Goal: Task Accomplishment & Management: Manage account settings

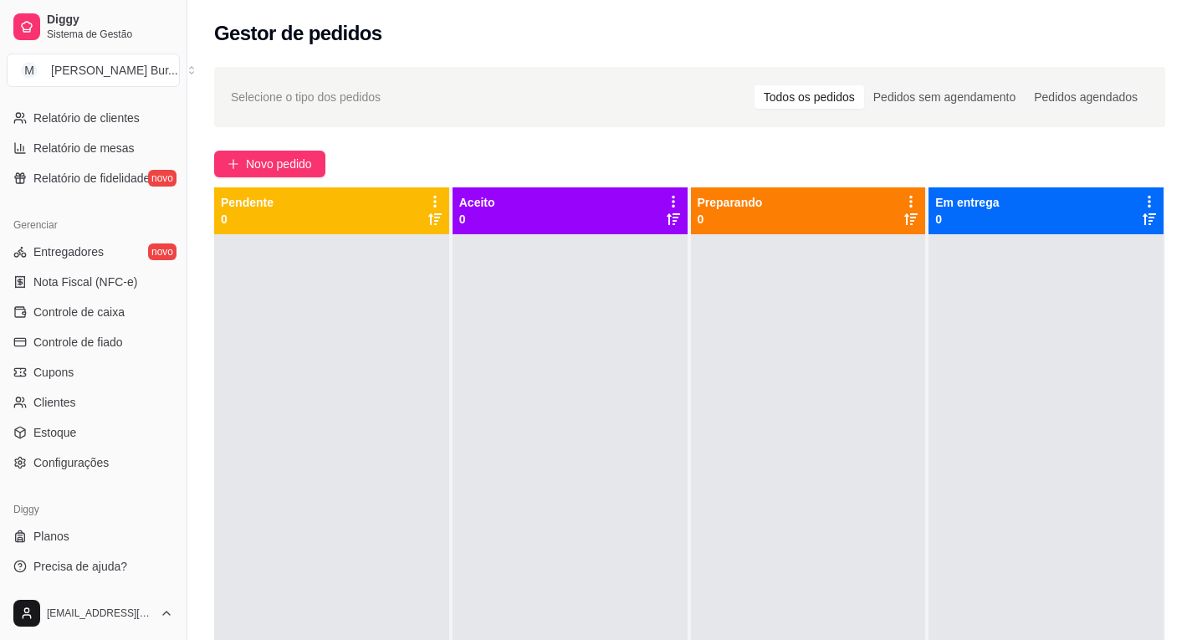
scroll to position [229, 0]
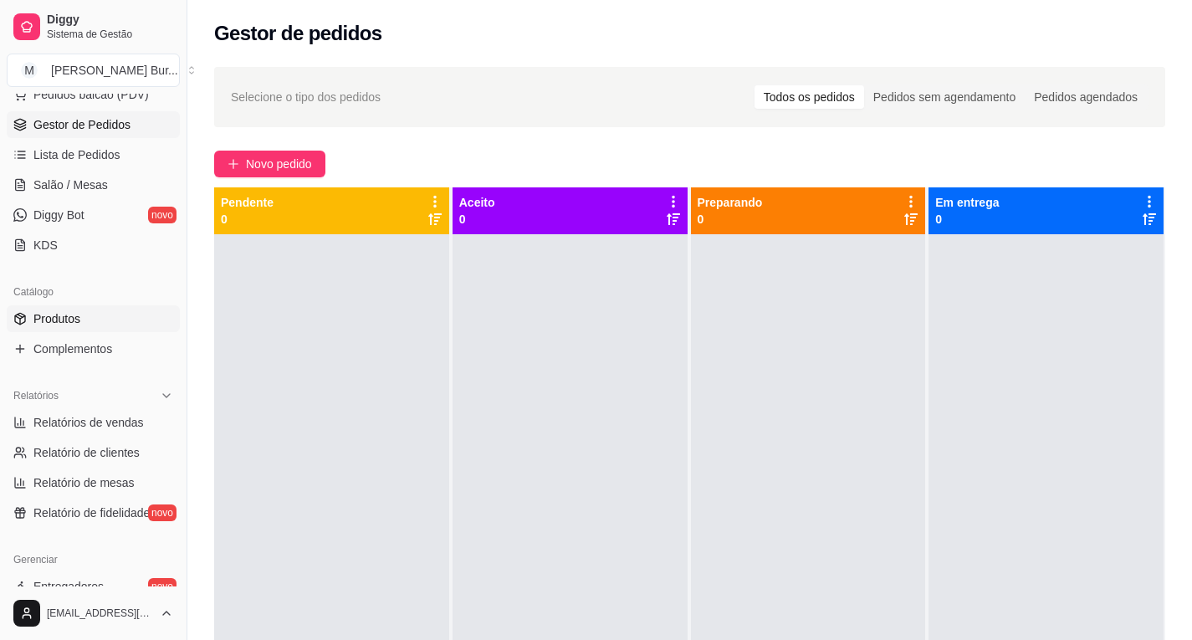
click at [64, 317] on span "Produtos" at bounding box center [56, 318] width 47 height 17
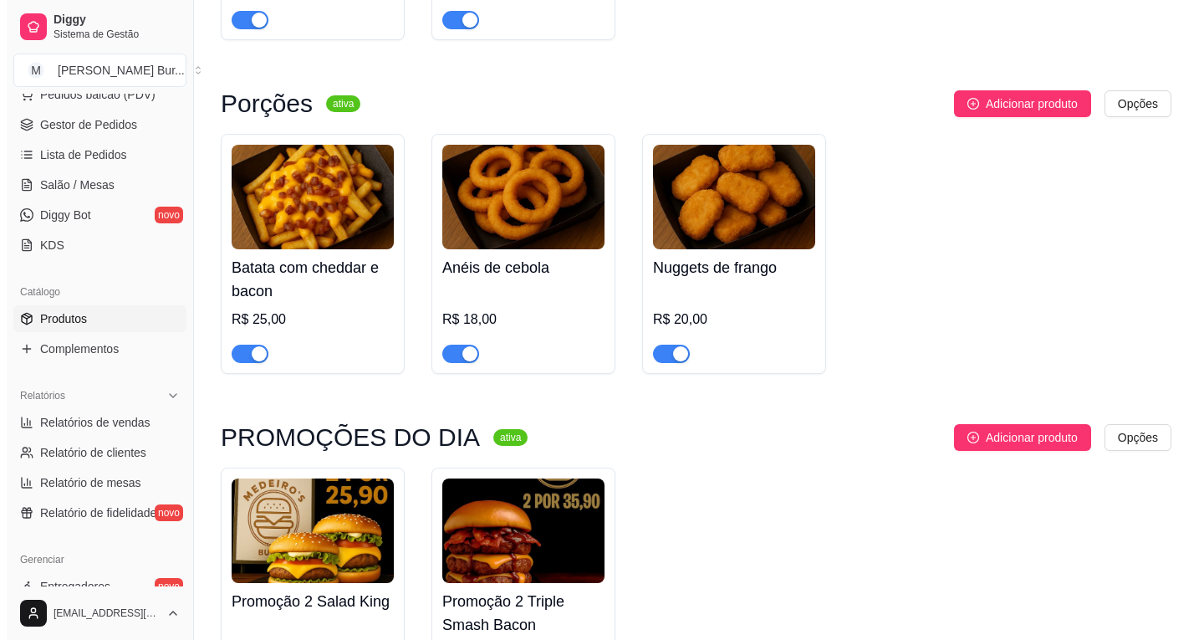
scroll to position [1365, 0]
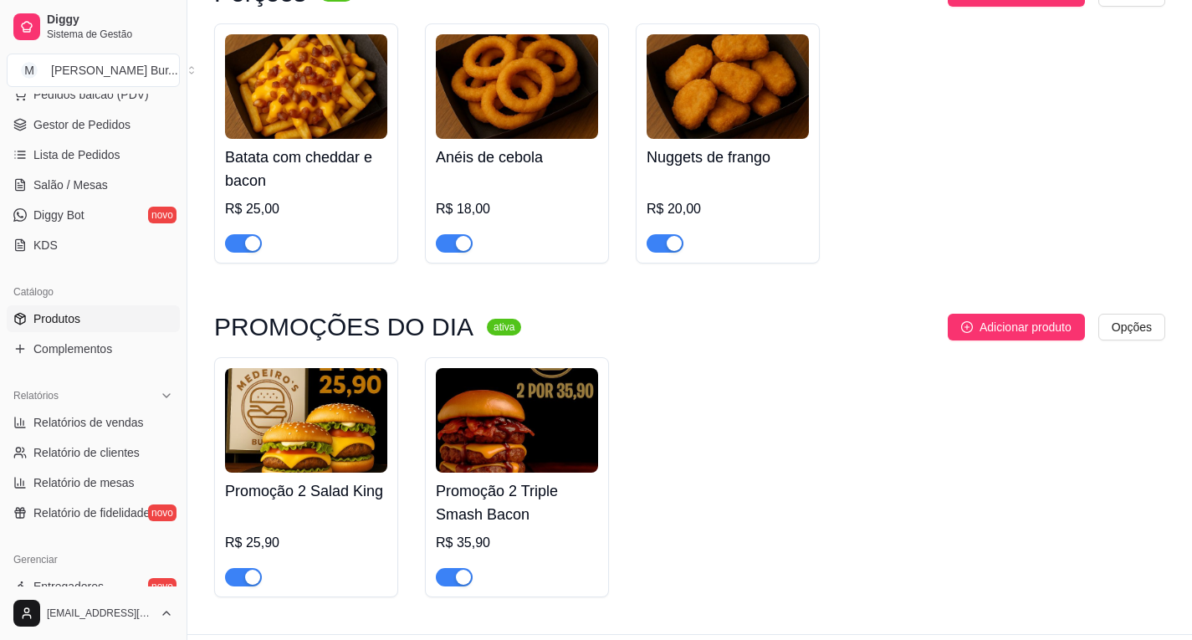
click at [457, 570] on div "button" at bounding box center [463, 577] width 15 height 15
click at [573, 368] on img at bounding box center [517, 420] width 162 height 105
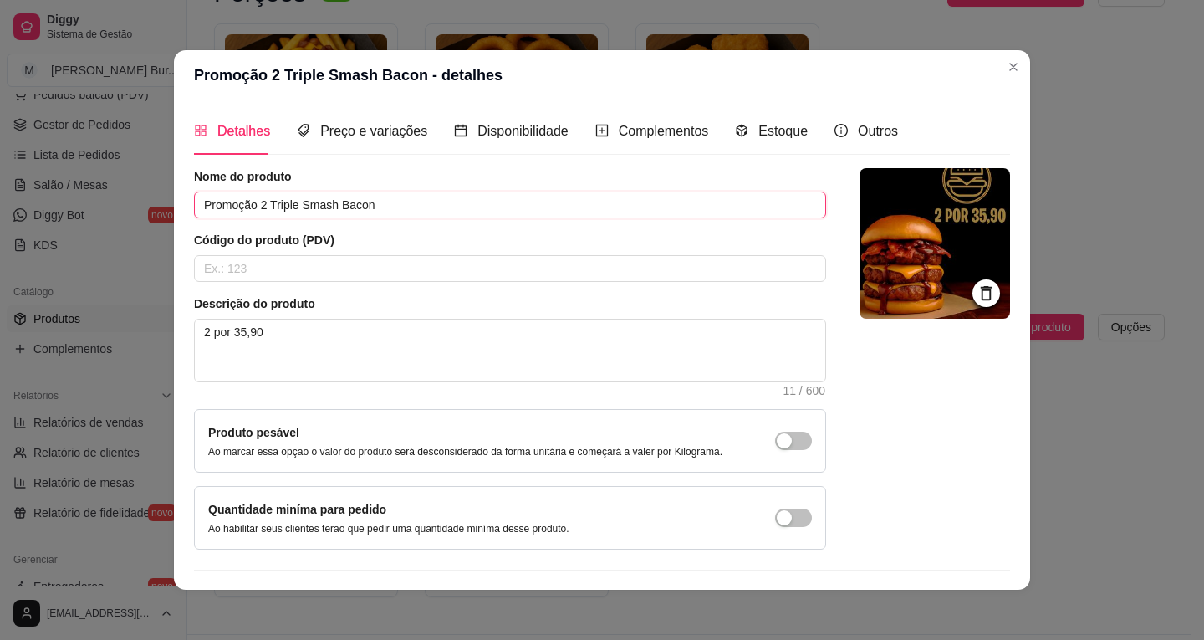
drag, startPoint x: 385, startPoint y: 205, endPoint x: 255, endPoint y: 202, distance: 129.6
click at [255, 202] on input "Promoção 2 Triple Smash Bacon" at bounding box center [510, 205] width 632 height 27
type input "Promoção 3"
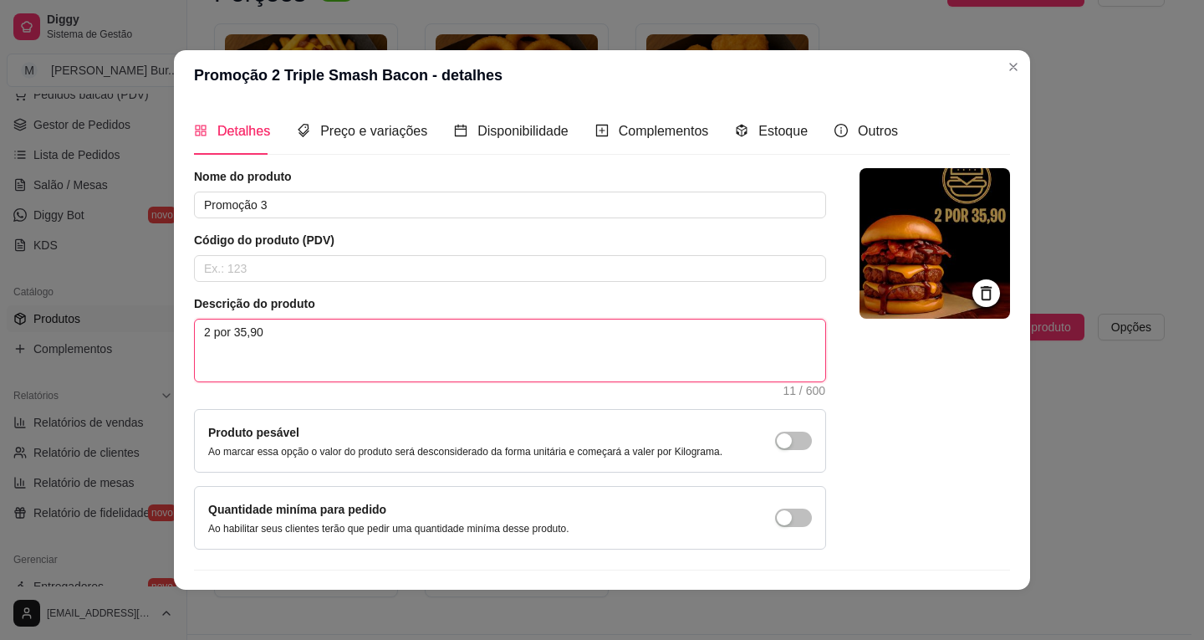
drag, startPoint x: 203, startPoint y: 330, endPoint x: 184, endPoint y: 329, distance: 19.3
click at [184, 329] on div "Detalhes Preço e variações Disponibilidade Complementos Estoque Outros Nome do …" at bounding box center [602, 344] width 856 height 489
type textarea "por 35,90"
type textarea "3 por 35,90"
click at [242, 329] on textarea "3 por 35,90" at bounding box center [510, 350] width 631 height 62
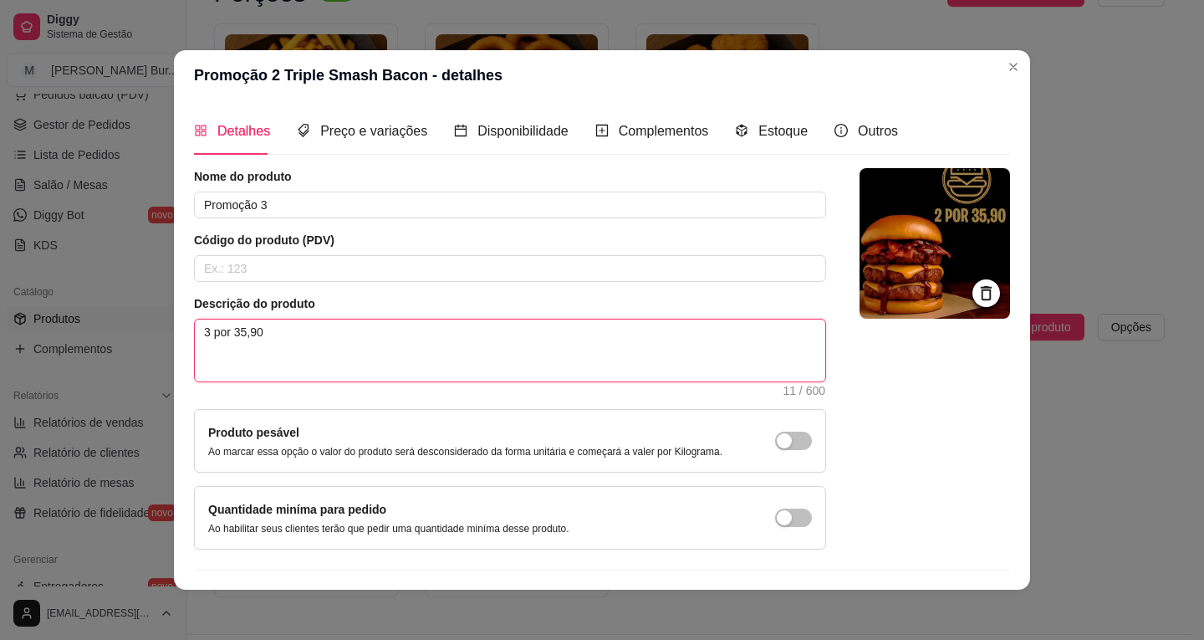
type textarea "3 por 3,90"
type textarea "3 por 39,90"
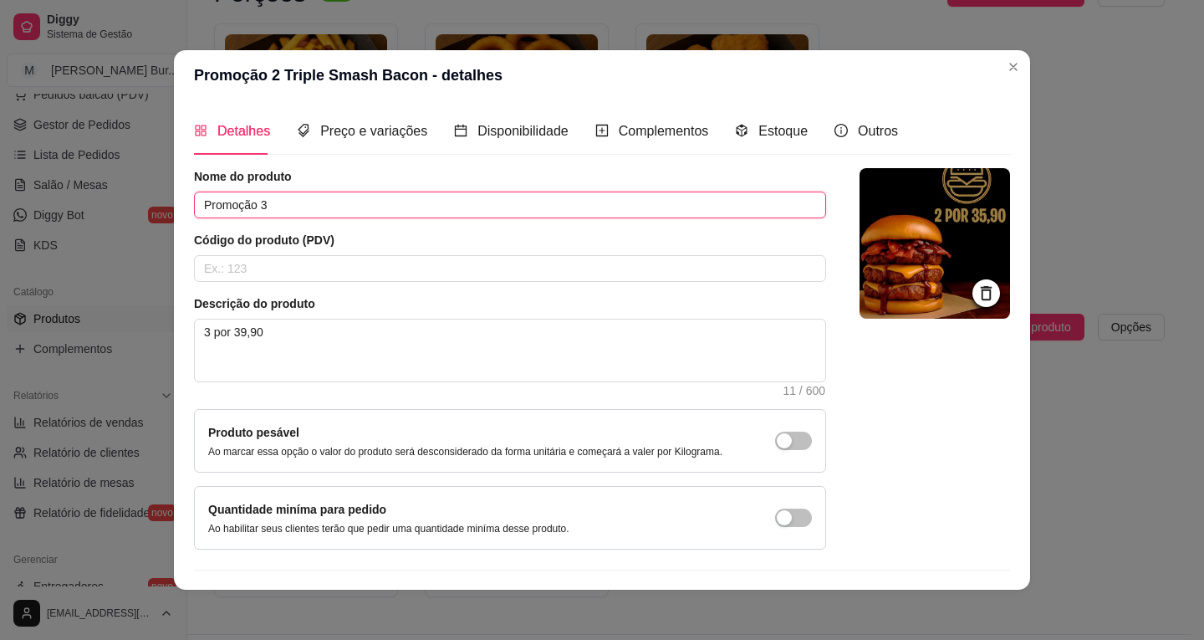
click at [274, 210] on input "Promoção 3" at bounding box center [510, 205] width 632 height 27
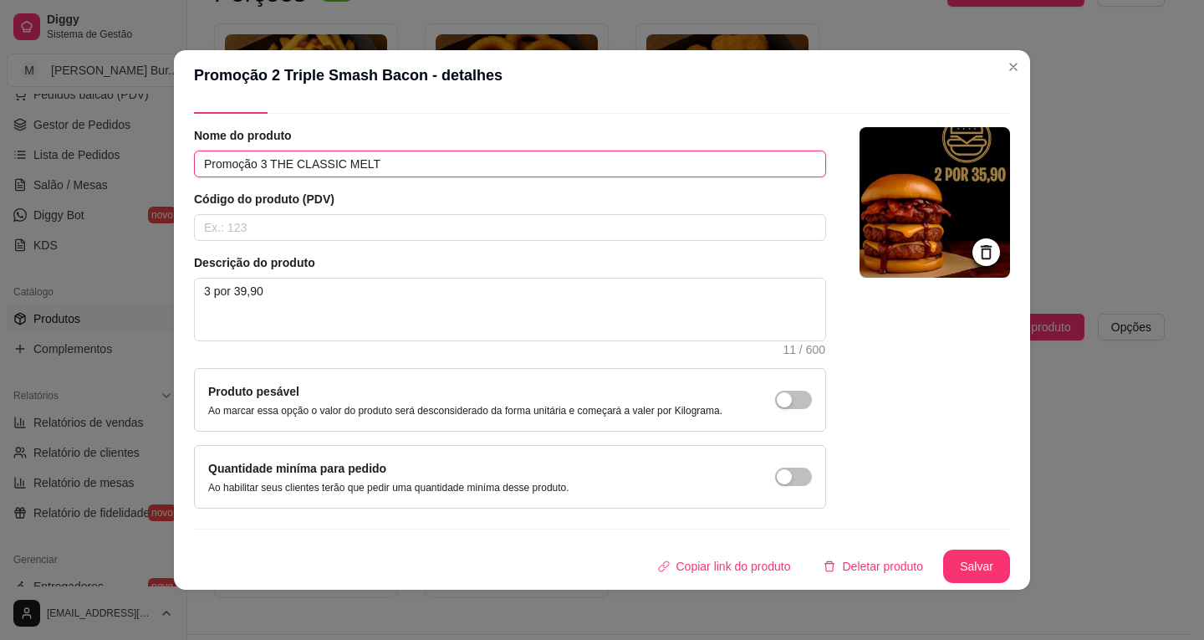
scroll to position [0, 0]
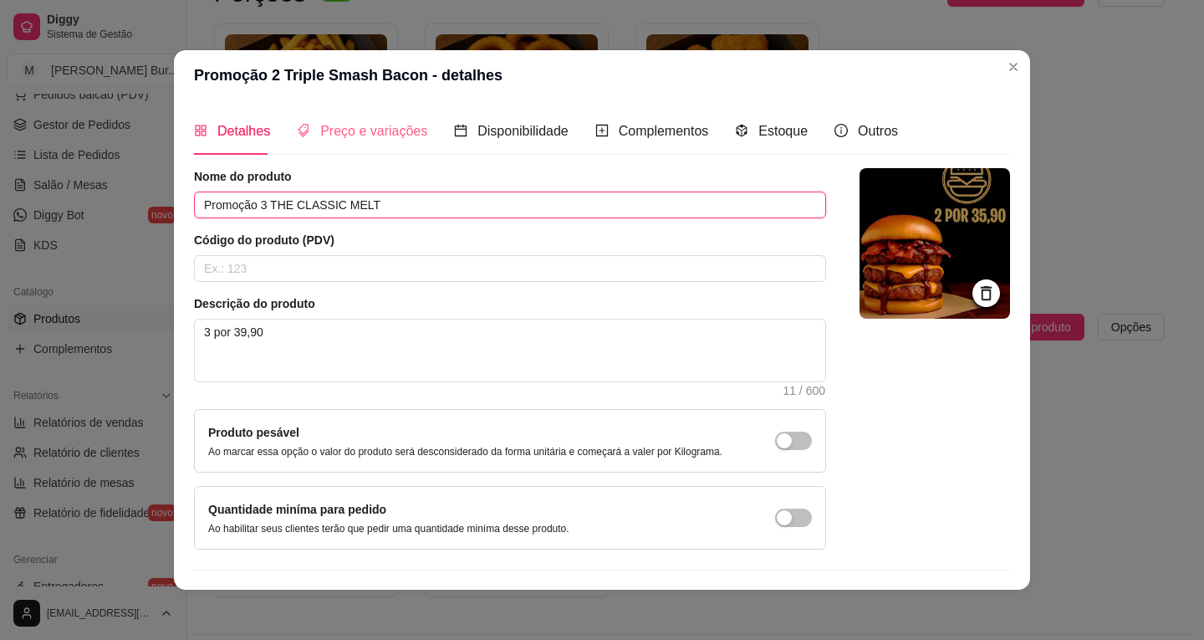
type input "Promoção 3 THE CLASSIC MELT"
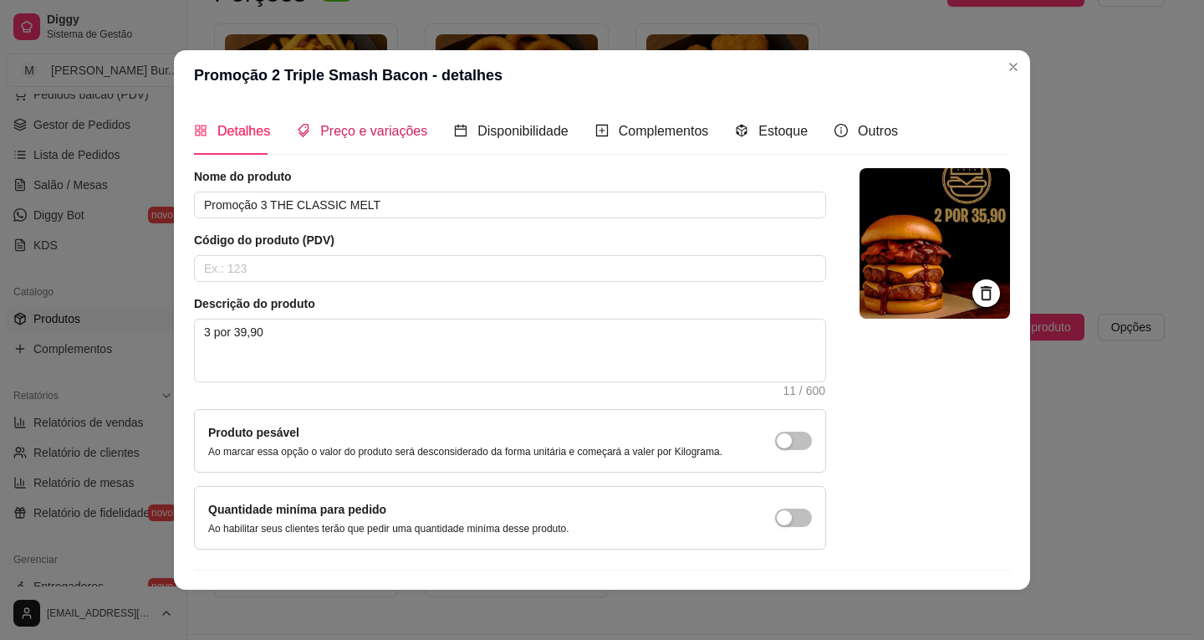
click at [368, 140] on div "Preço e variações" at bounding box center [362, 130] width 130 height 21
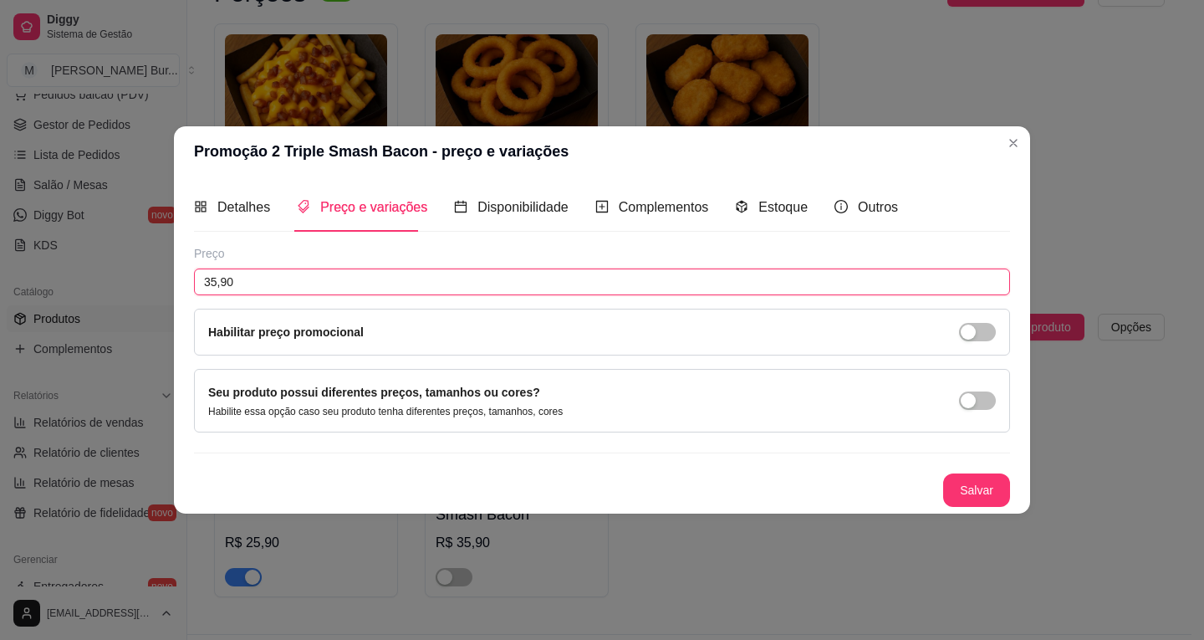
click at [215, 281] on input "35,90" at bounding box center [602, 281] width 816 height 27
type input "39,90"
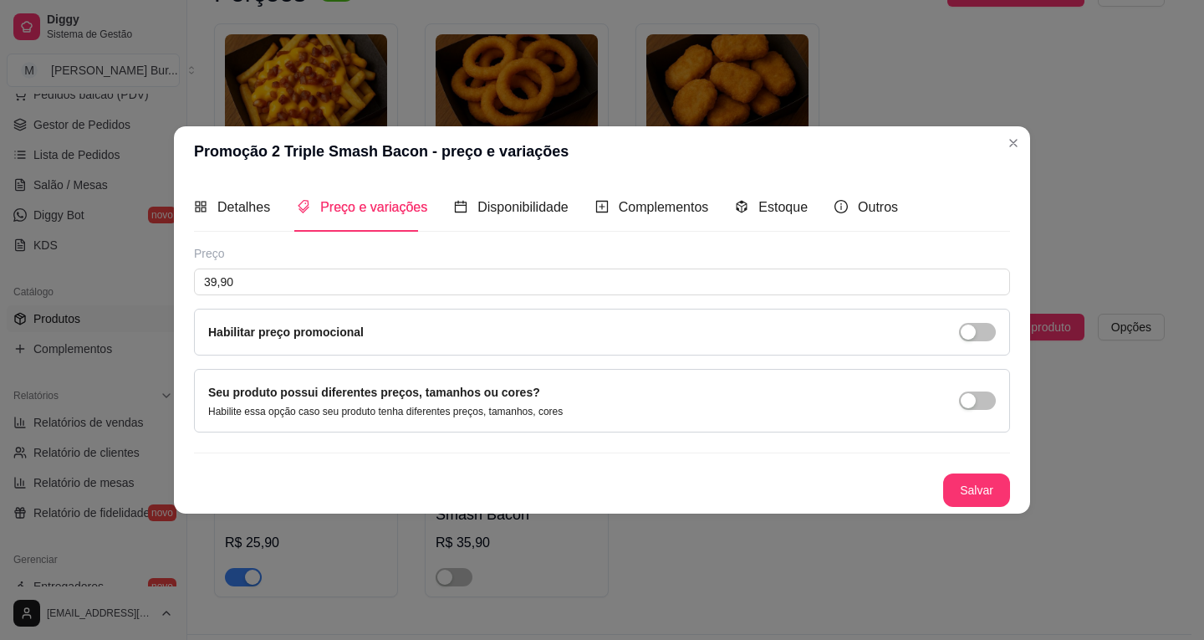
click at [963, 485] on button "Salvar" at bounding box center [976, 489] width 67 height 33
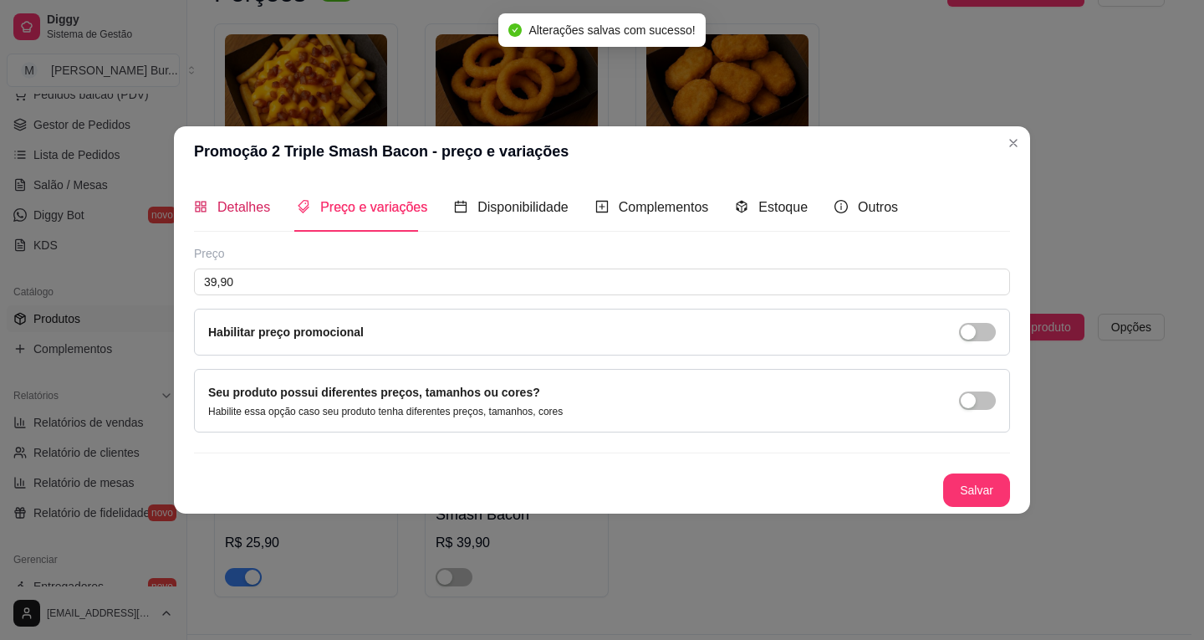
click at [237, 209] on span "Detalhes" at bounding box center [243, 207] width 53 height 14
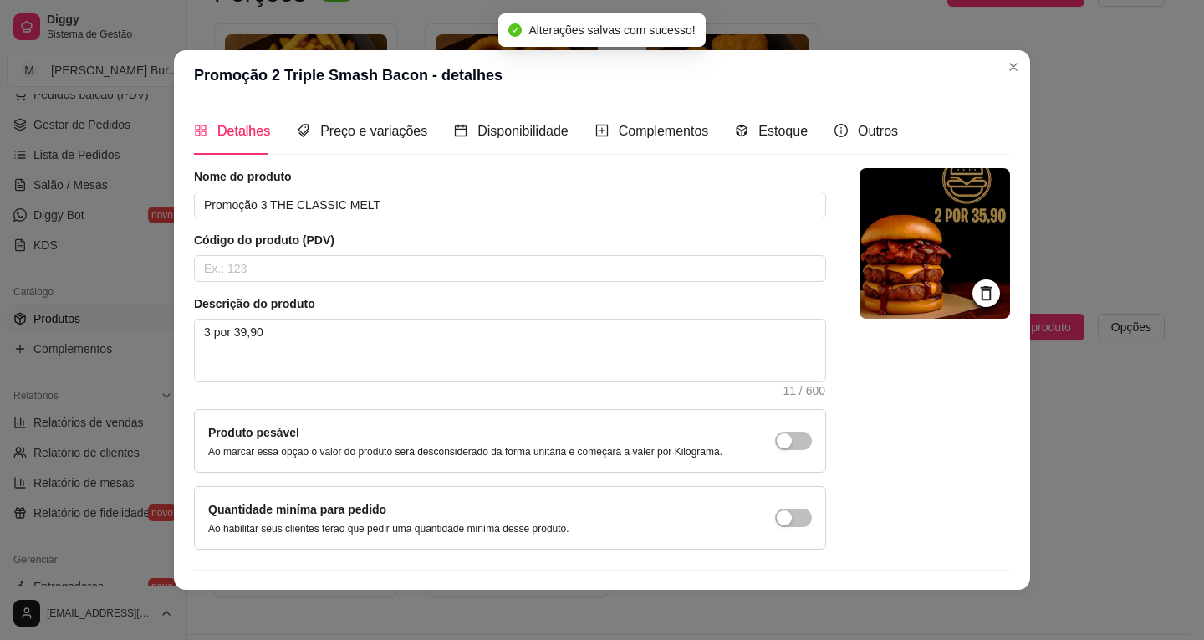
scroll to position [41, 0]
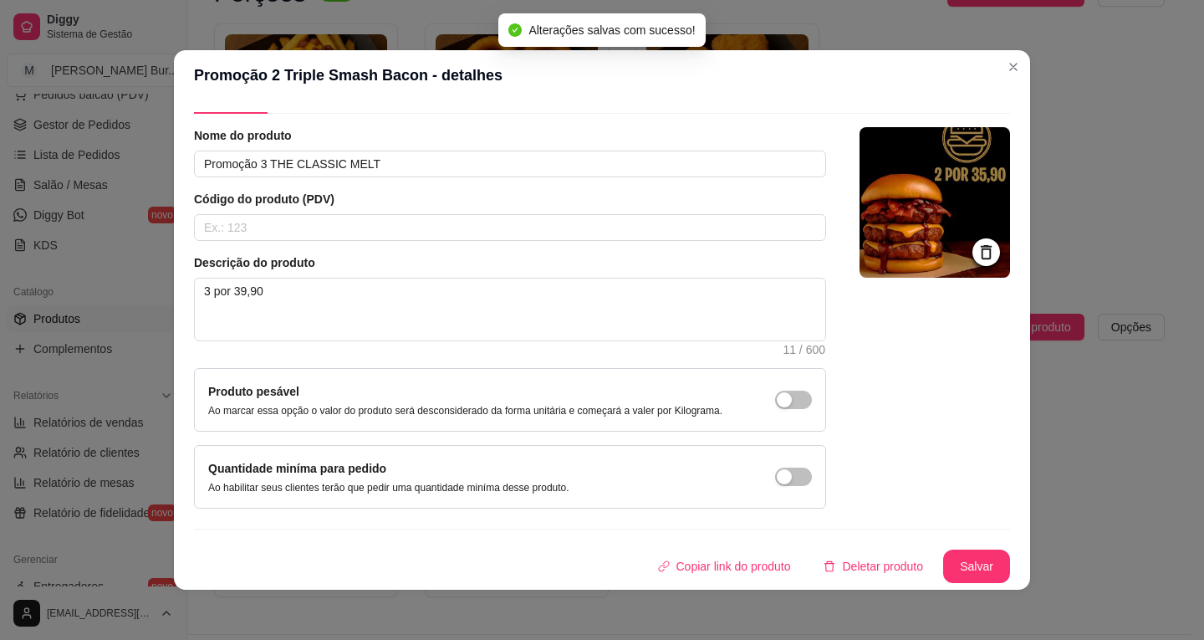
click at [948, 565] on button "Salvar" at bounding box center [976, 565] width 67 height 33
drag, startPoint x: 965, startPoint y: 248, endPoint x: 902, endPoint y: 233, distance: 65.3
click at [981, 249] on icon at bounding box center [986, 252] width 11 height 14
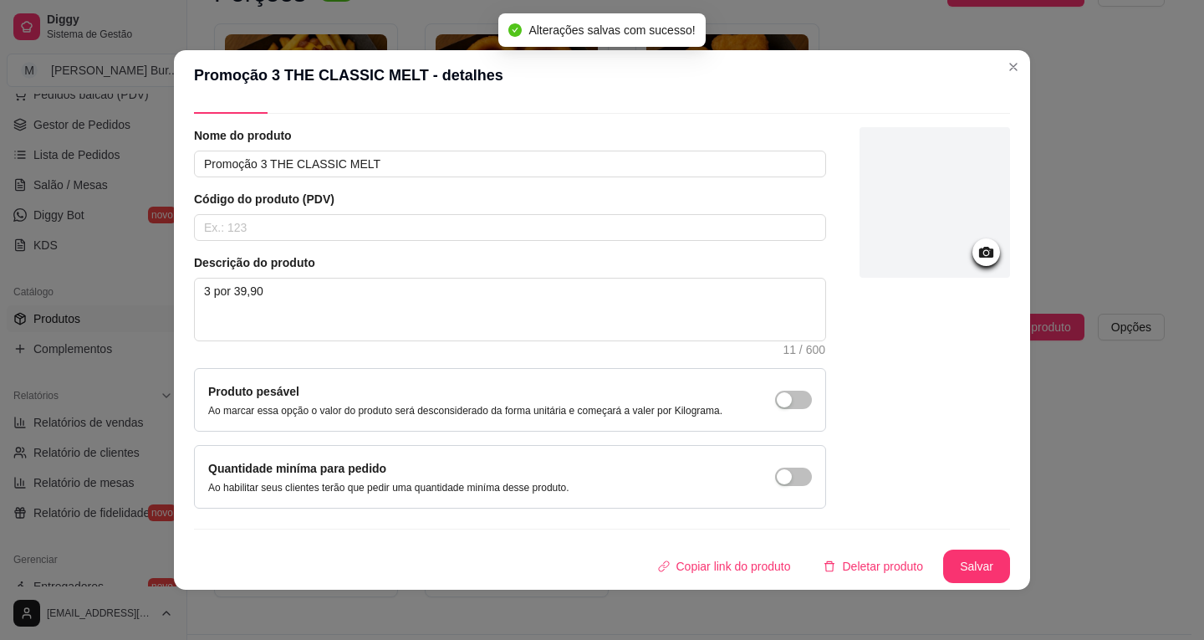
click at [979, 253] on icon at bounding box center [986, 252] width 14 height 11
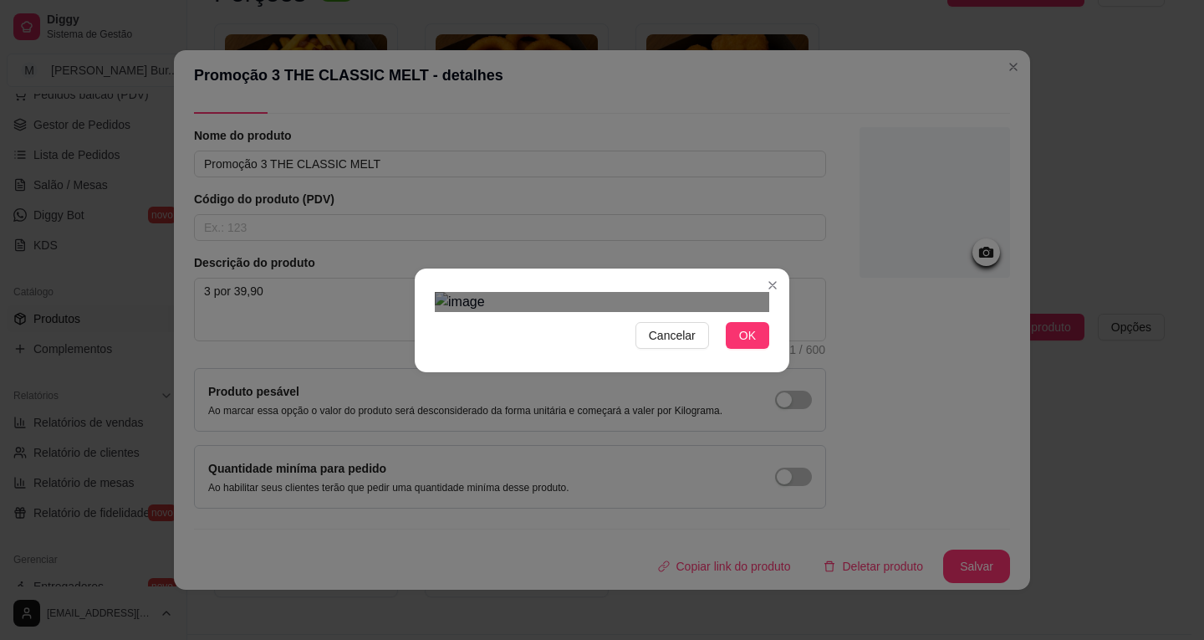
click at [825, 591] on div "Cancelar OK" at bounding box center [602, 320] width 1204 height 640
click at [770, 355] on div "Cancelar OK" at bounding box center [602, 320] width 375 height 70
click at [280, 488] on div "Cancelar OK" at bounding box center [602, 320] width 1204 height 640
click at [708, 513] on div "Use the arrow keys to move the crop selection area" at bounding box center [602, 626] width 335 height 335
click at [667, 345] on span "Cancelar" at bounding box center [672, 335] width 47 height 18
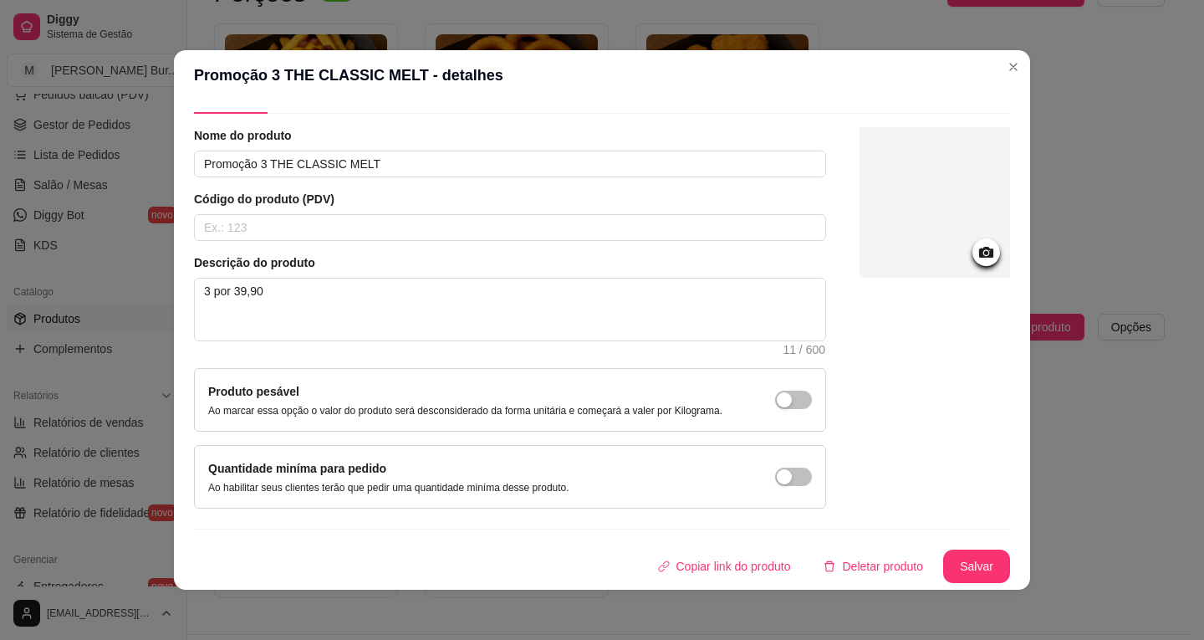
click at [979, 253] on icon at bounding box center [986, 252] width 14 height 11
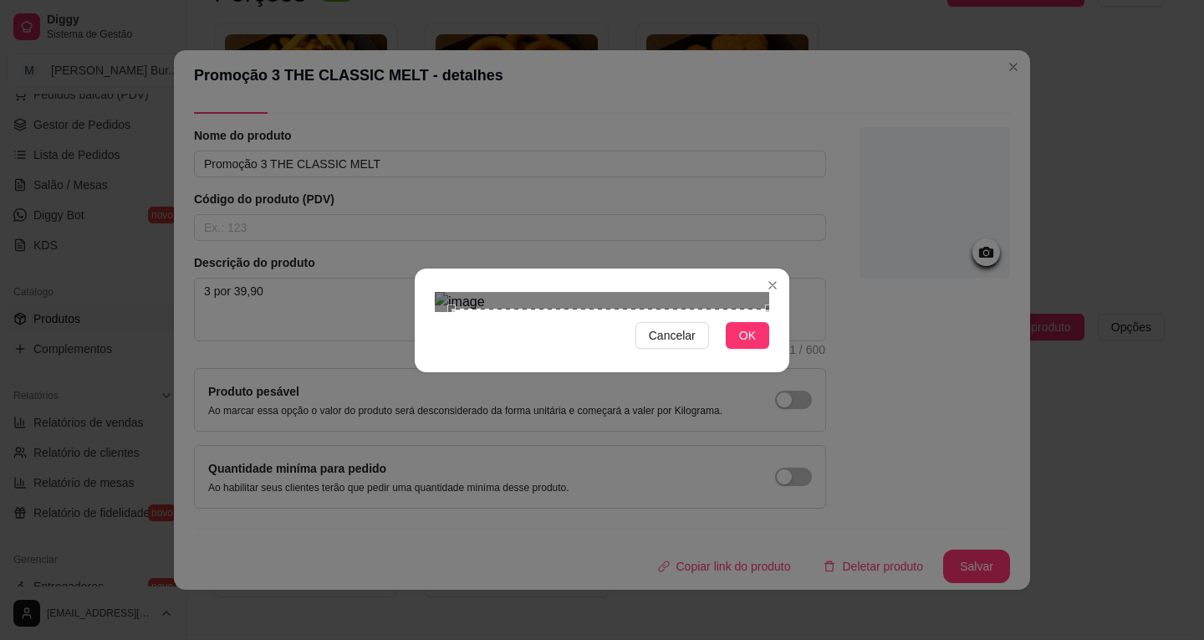
click at [813, 520] on div "Cancelar OK" at bounding box center [602, 320] width 1204 height 640
click at [370, 106] on div "Cancelar OK" at bounding box center [602, 320] width 1204 height 640
click at [756, 349] on button "OK" at bounding box center [747, 335] width 43 height 27
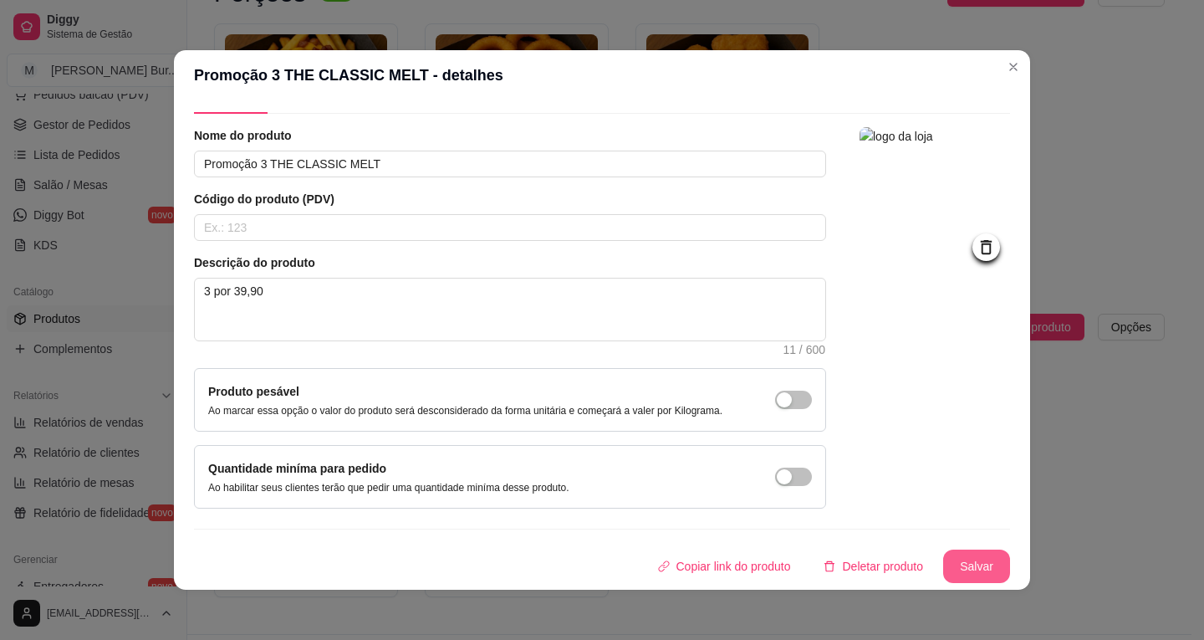
click at [960, 566] on button "Salvar" at bounding box center [976, 565] width 67 height 33
click at [774, 247] on div "Nome do produto Promoção 3 THE CLASSIC MELT Código do produto (PDV) Descrição d…" at bounding box center [602, 355] width 816 height 456
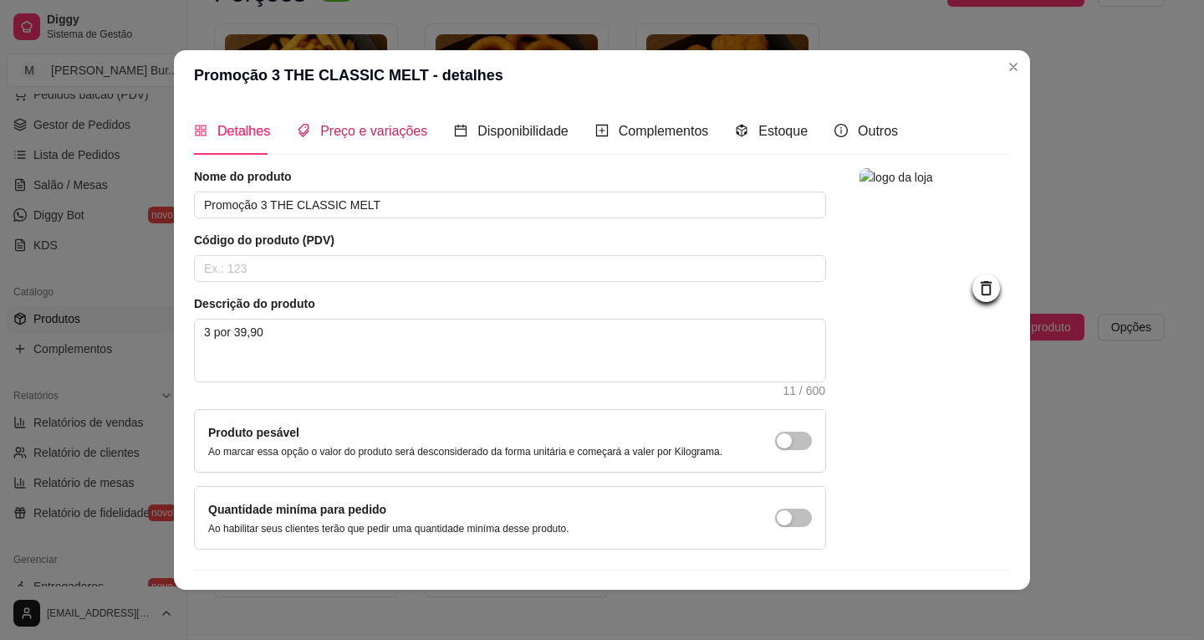
click at [342, 129] on span "Preço e variações" at bounding box center [373, 131] width 107 height 14
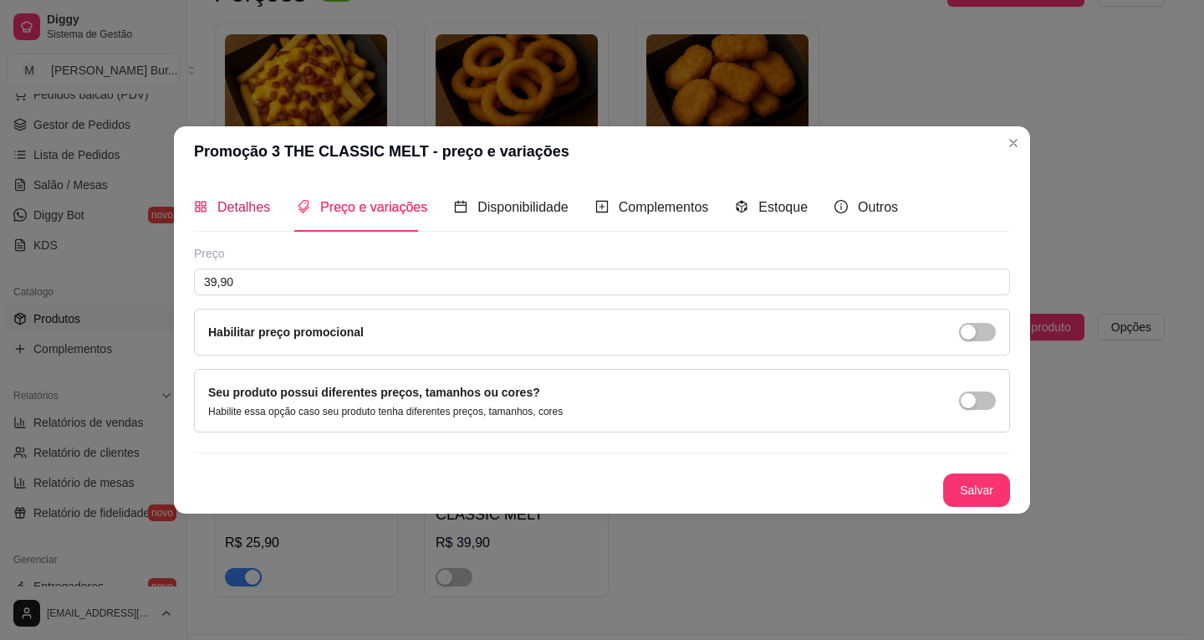
click at [231, 200] on span "Detalhes" at bounding box center [243, 207] width 53 height 14
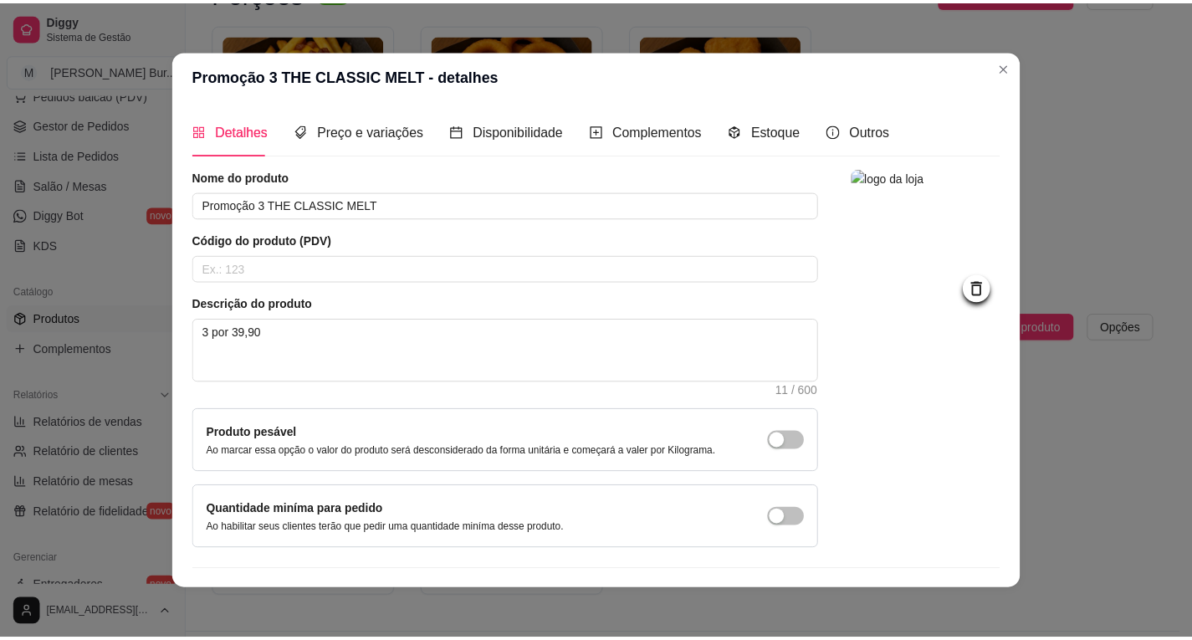
scroll to position [41, 0]
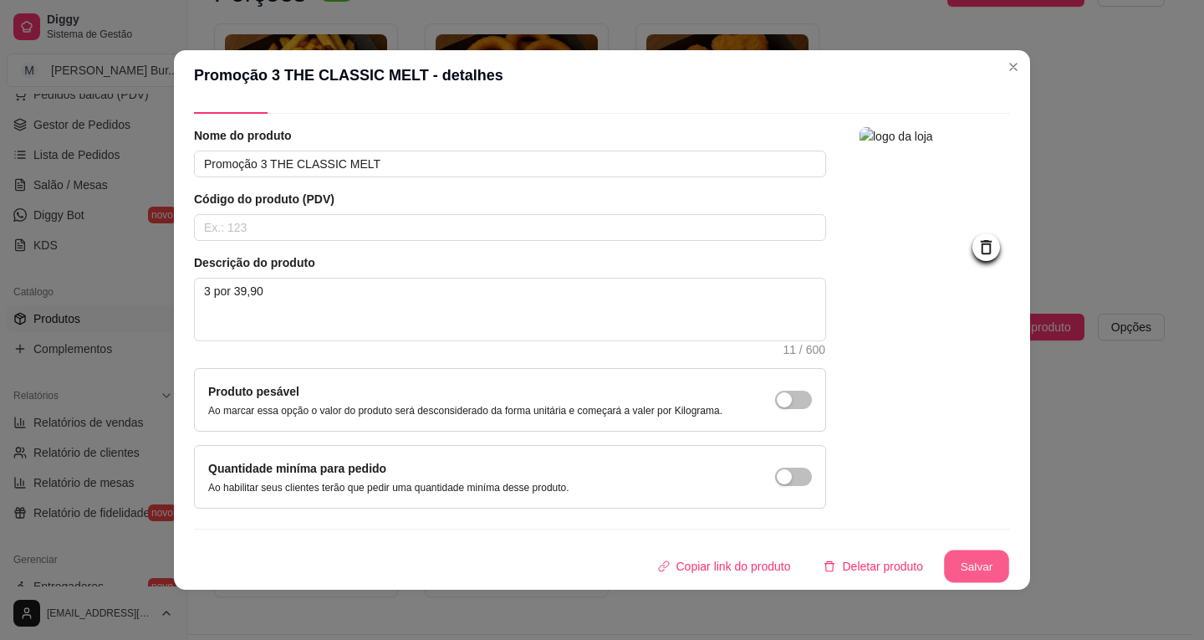
click at [957, 567] on button "Salvar" at bounding box center [976, 566] width 65 height 33
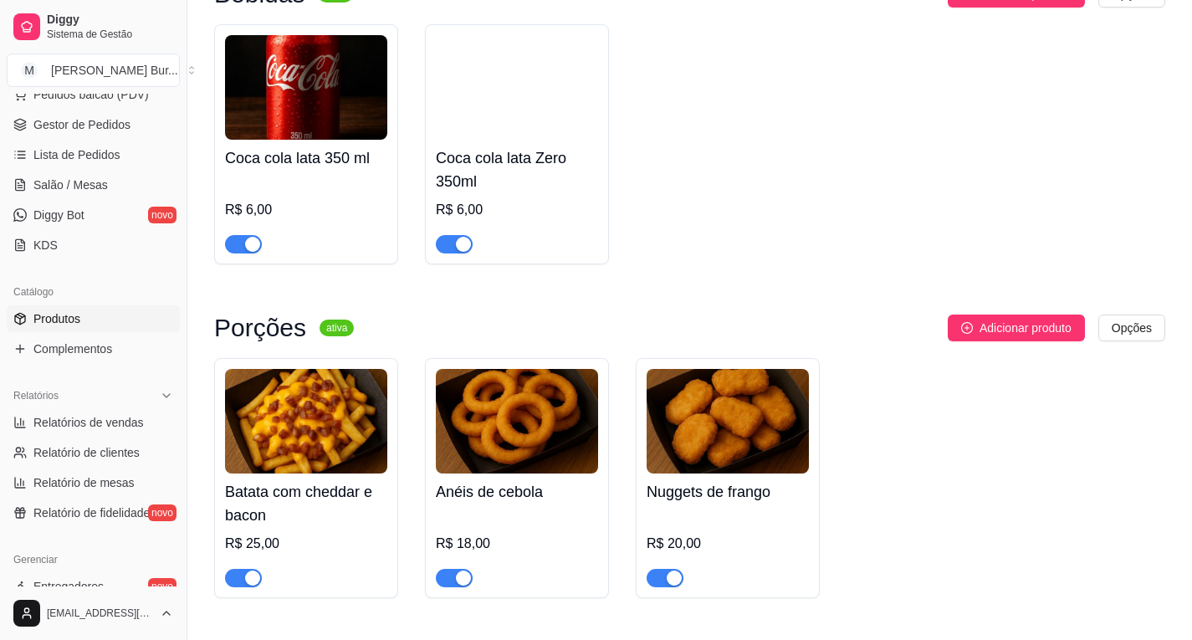
scroll to position [1365, 0]
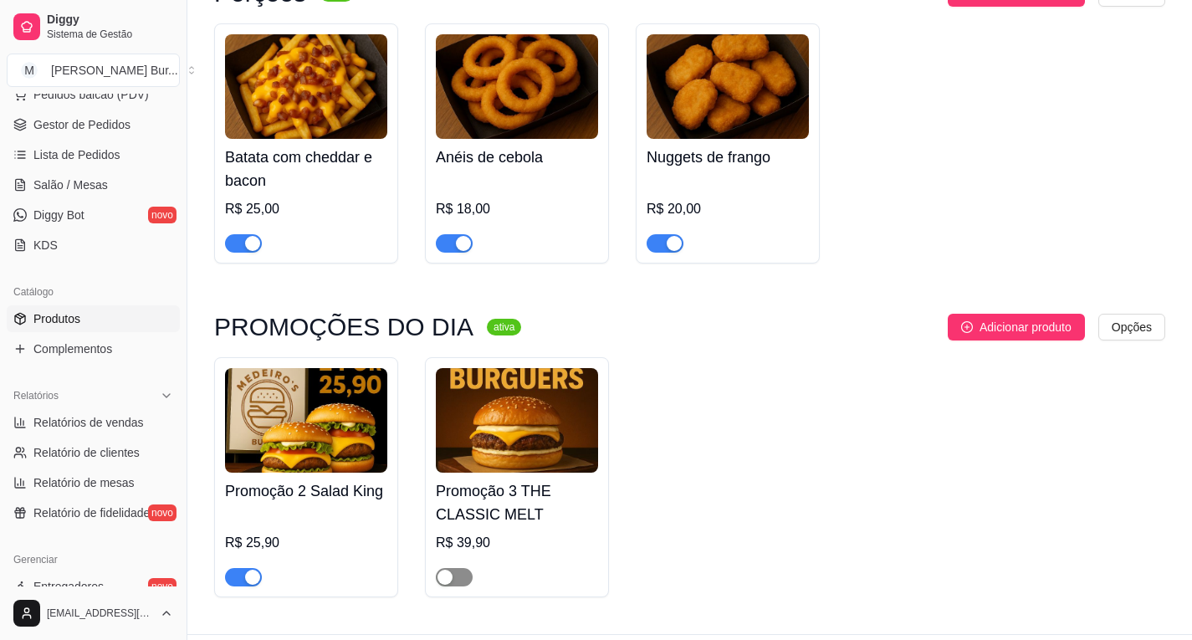
click at [453, 568] on span "button" at bounding box center [454, 577] width 37 height 18
click at [504, 390] on img at bounding box center [517, 420] width 162 height 105
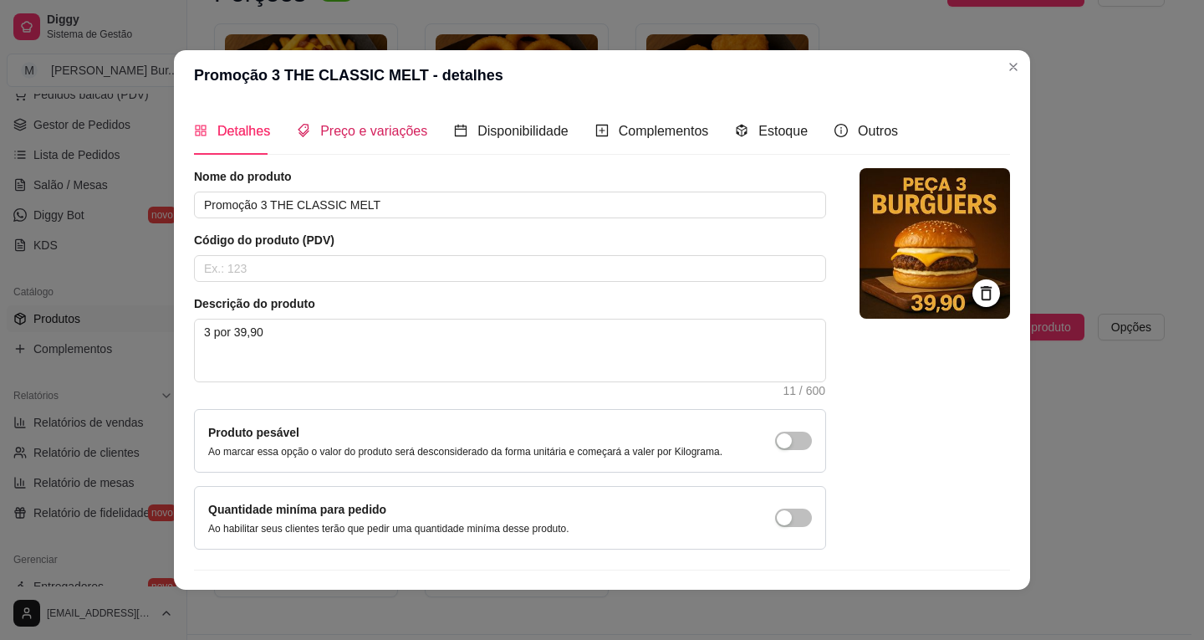
click at [350, 133] on span "Preço e variações" at bounding box center [373, 131] width 107 height 14
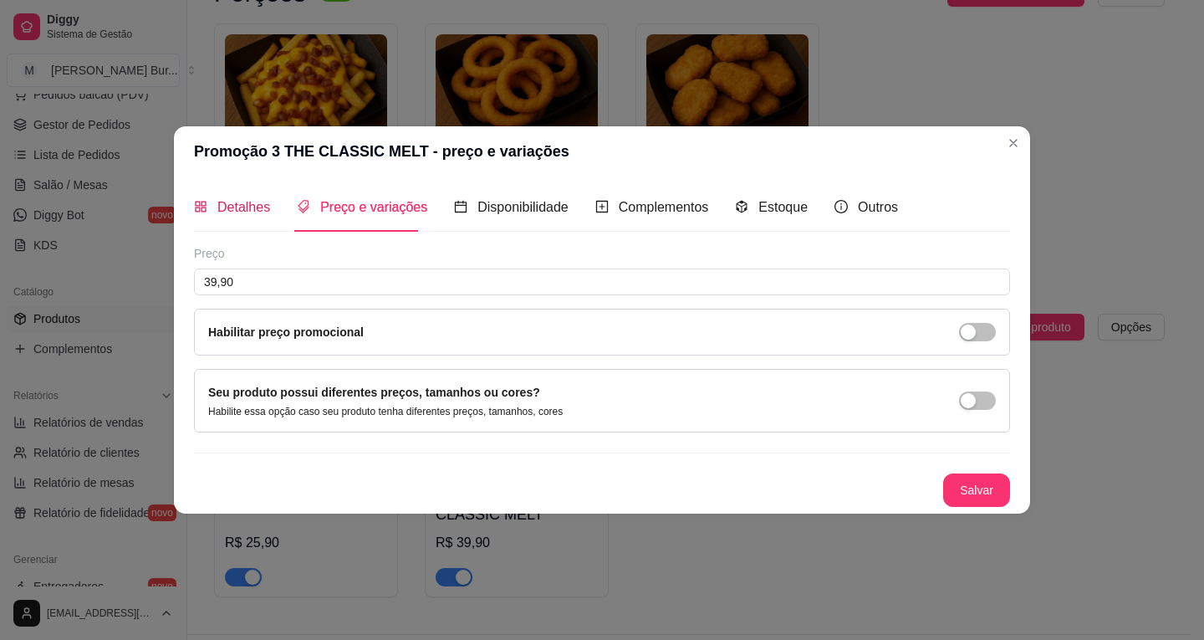
click at [238, 204] on span "Detalhes" at bounding box center [243, 207] width 53 height 14
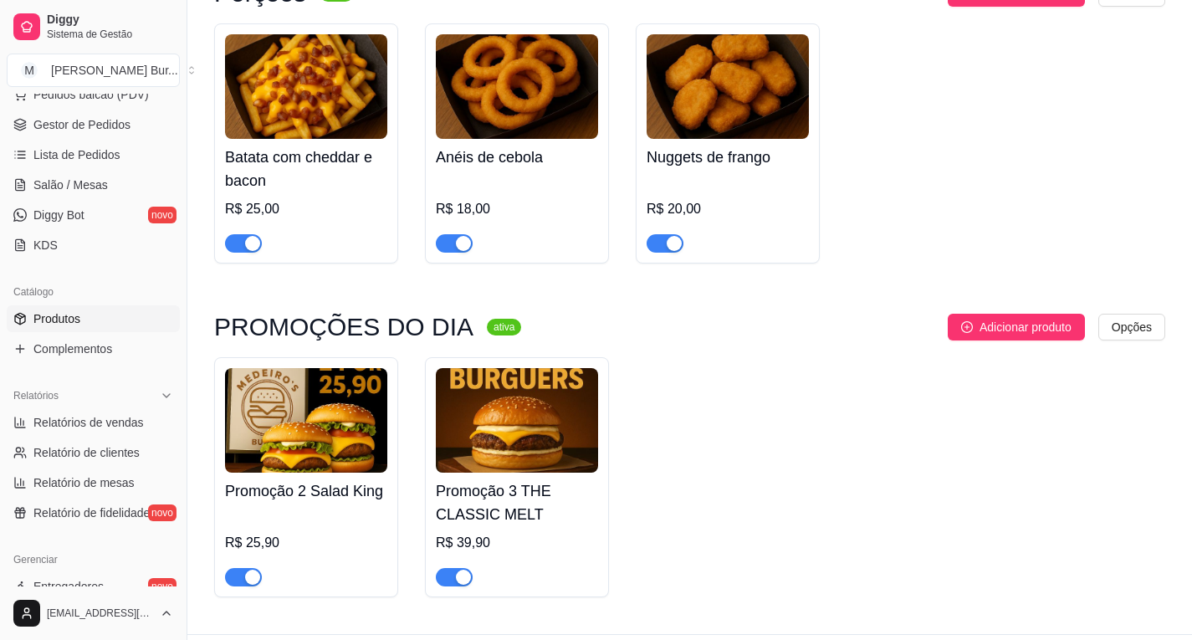
click at [359, 368] on img at bounding box center [306, 420] width 162 height 105
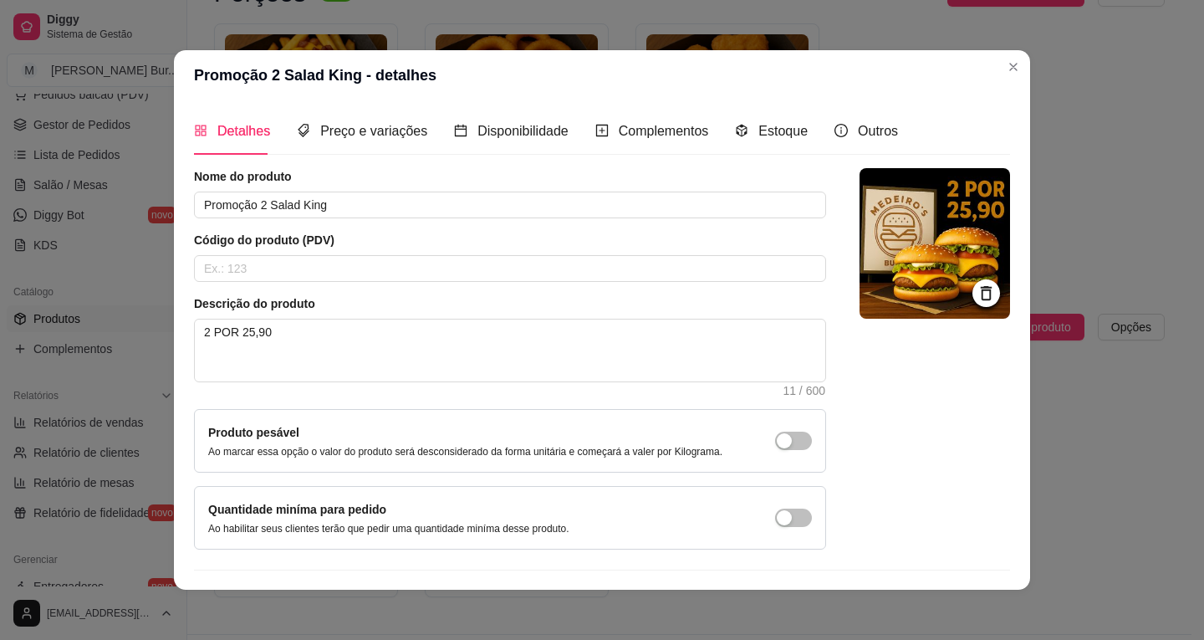
click at [977, 299] on icon at bounding box center [986, 292] width 19 height 19
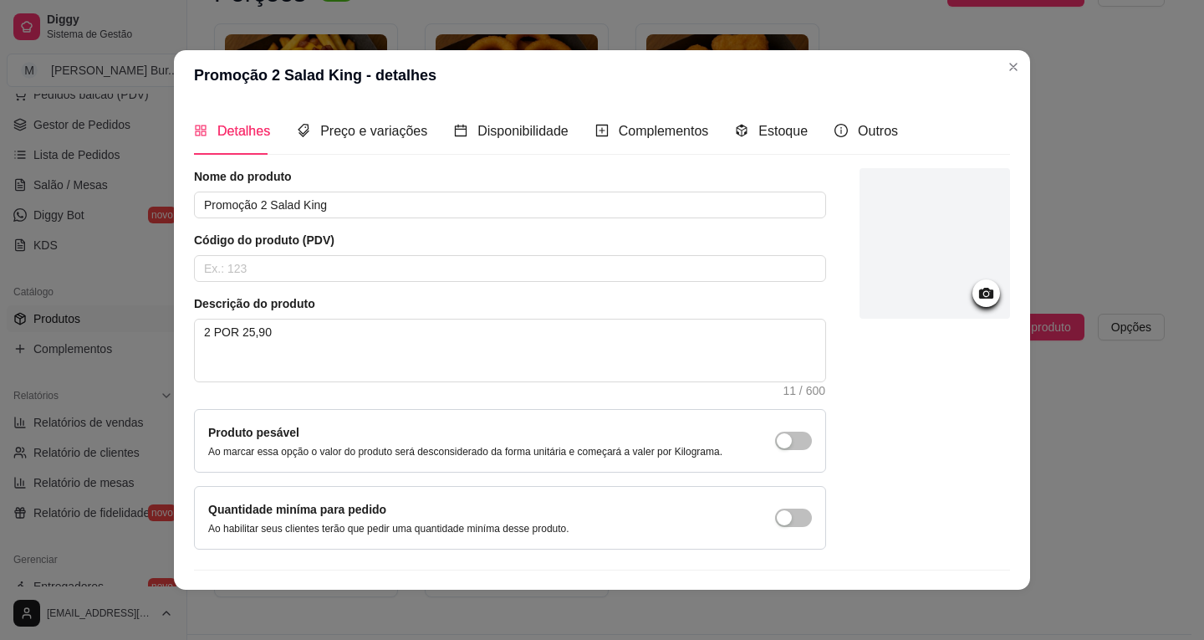
click at [918, 281] on div at bounding box center [935, 243] width 151 height 151
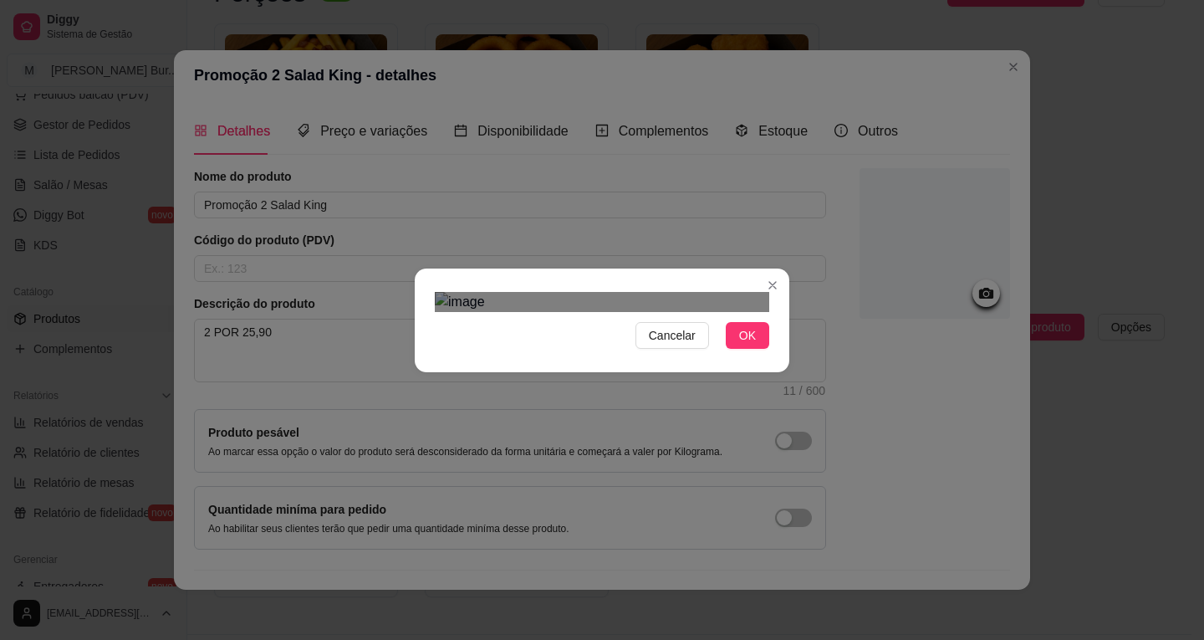
click at [765, 355] on div "Cancelar OK" at bounding box center [602, 320] width 375 height 70
click at [775, 285] on div "Cancelar OK" at bounding box center [602, 320] width 375 height 70
click at [314, 111] on div "Cancelar OK" at bounding box center [602, 320] width 1204 height 640
click at [662, 487] on div "Use the arrow keys to move the crop selection area" at bounding box center [602, 626] width 335 height 335
click at [657, 358] on div "Use the arrow keys to move the crop selection area" at bounding box center [602, 525] width 335 height 335
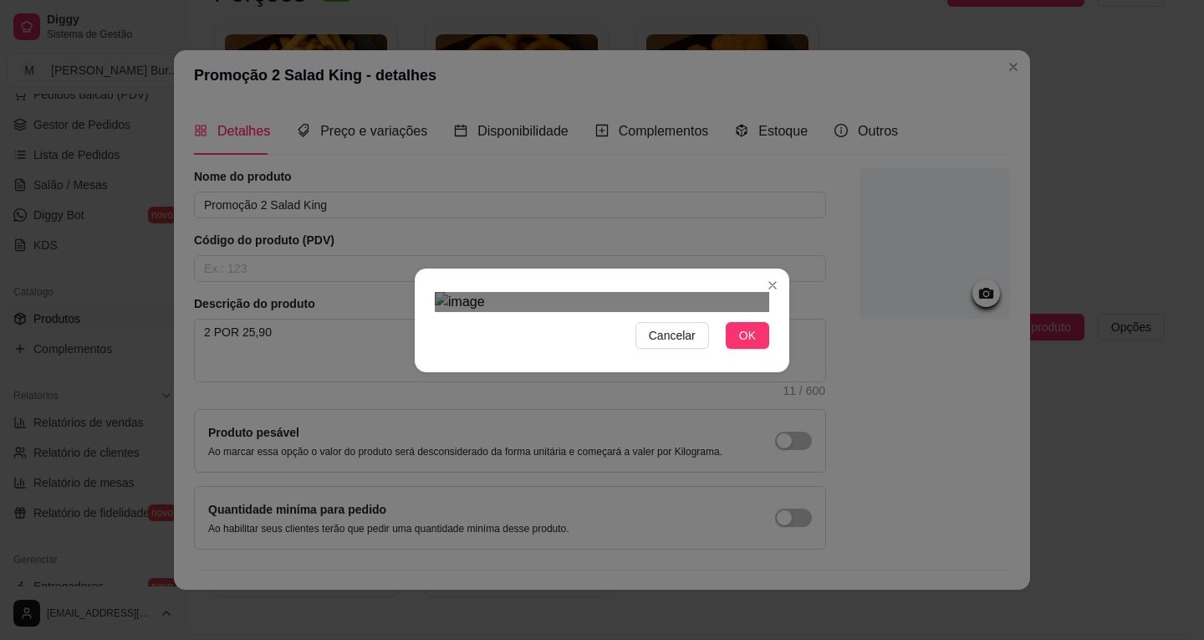
click at [638, 312] on img at bounding box center [602, 302] width 335 height 20
click at [379, 585] on div "Cancelar OK" at bounding box center [602, 320] width 1204 height 640
click at [695, 540] on div "Use the arrow keys to move the crop selection area" at bounding box center [602, 626] width 335 height 335
click at [549, 459] on div "Use the arrow keys to move the crop selection area" at bounding box center [602, 626] width 335 height 335
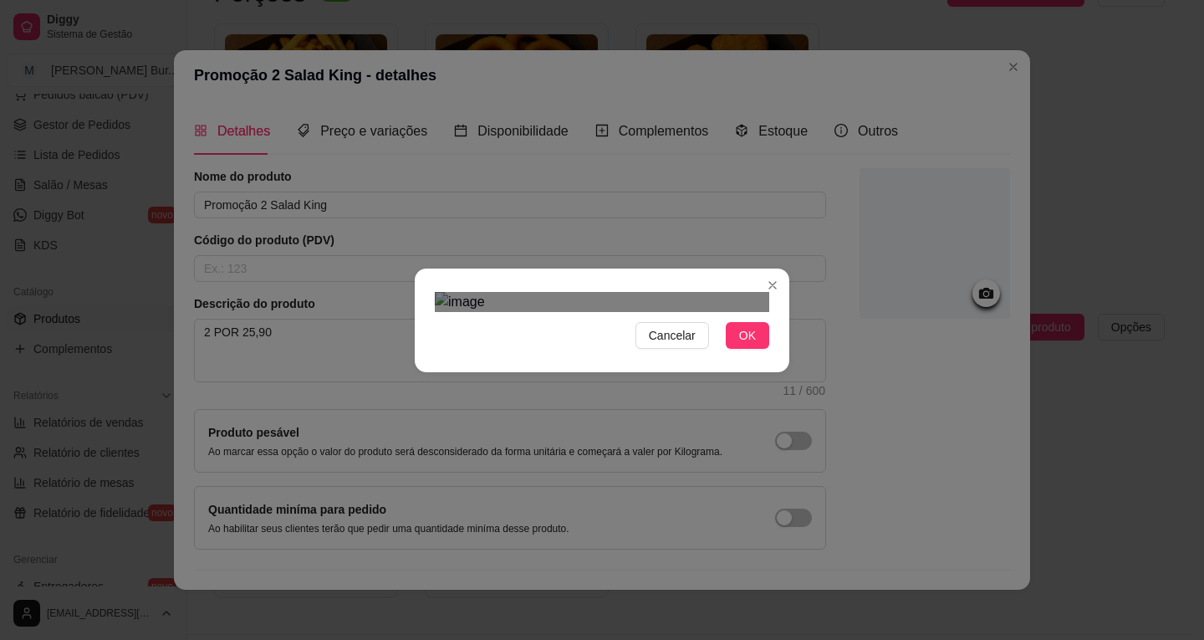
click at [669, 345] on span "Cancelar" at bounding box center [672, 335] width 47 height 18
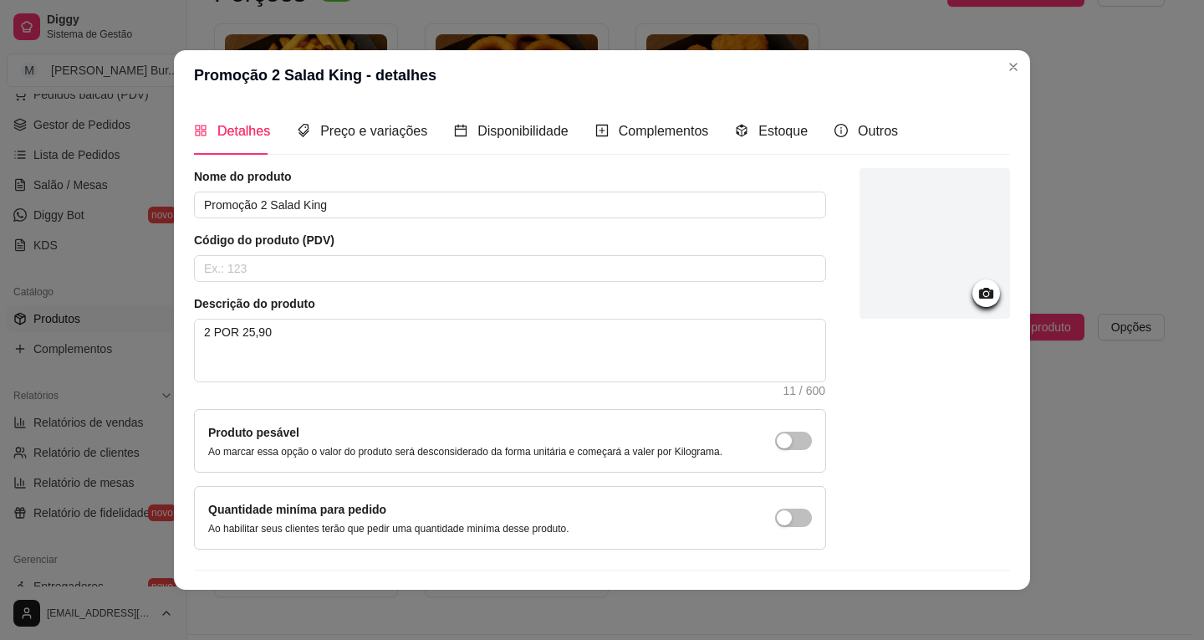
click at [979, 291] on icon at bounding box center [986, 293] width 14 height 11
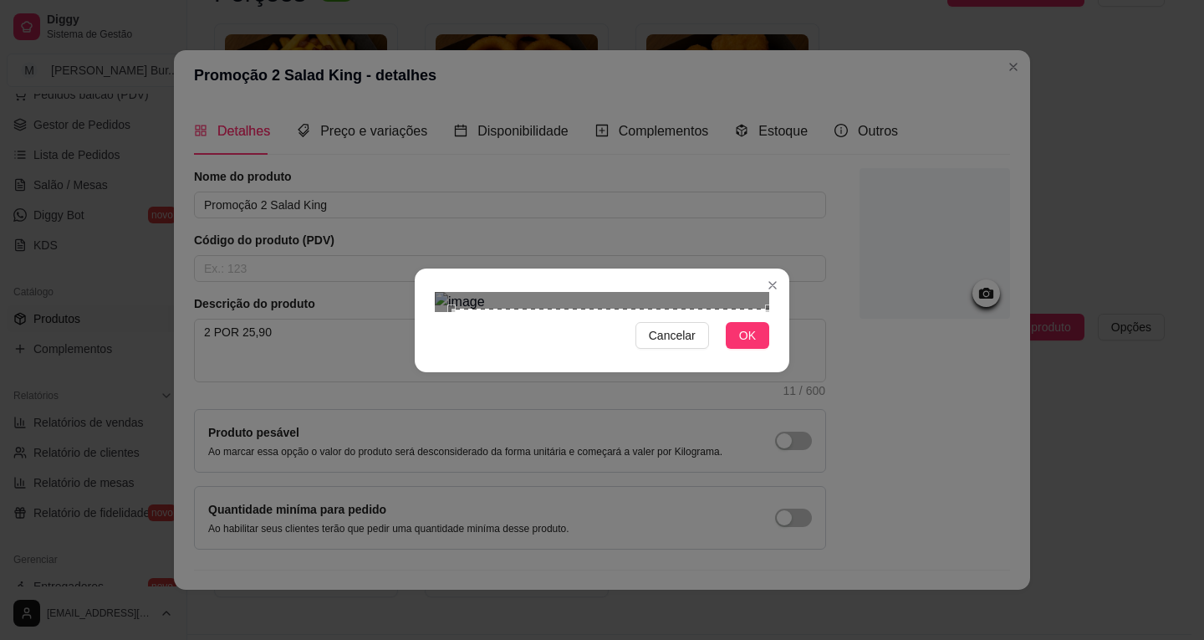
click at [803, 497] on div "Cancelar OK" at bounding box center [602, 320] width 1204 height 640
click at [376, 110] on div "Cancelar OK" at bounding box center [602, 320] width 1204 height 640
click at [748, 345] on span "OK" at bounding box center [747, 335] width 17 height 18
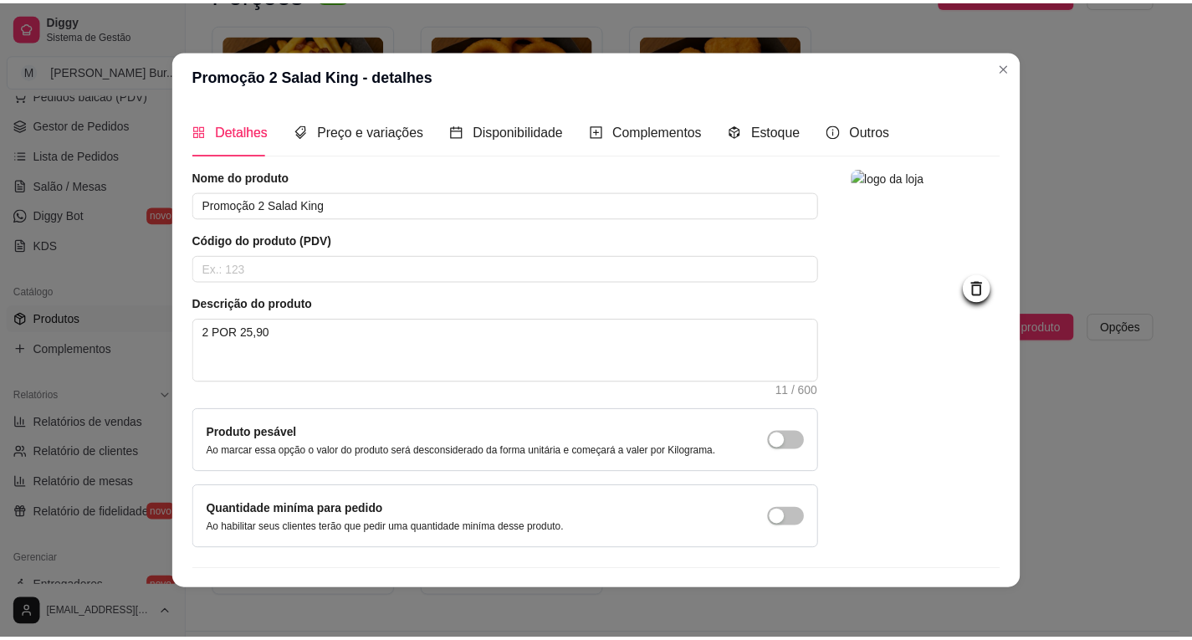
scroll to position [41, 0]
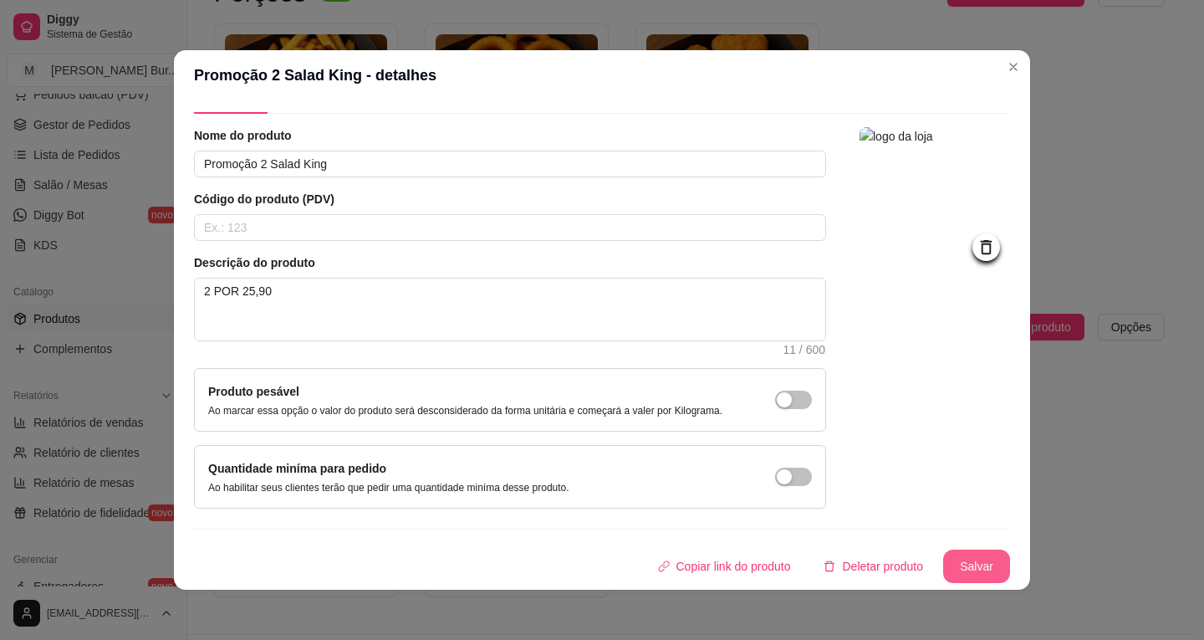
click at [958, 554] on button "Salvar" at bounding box center [976, 565] width 67 height 33
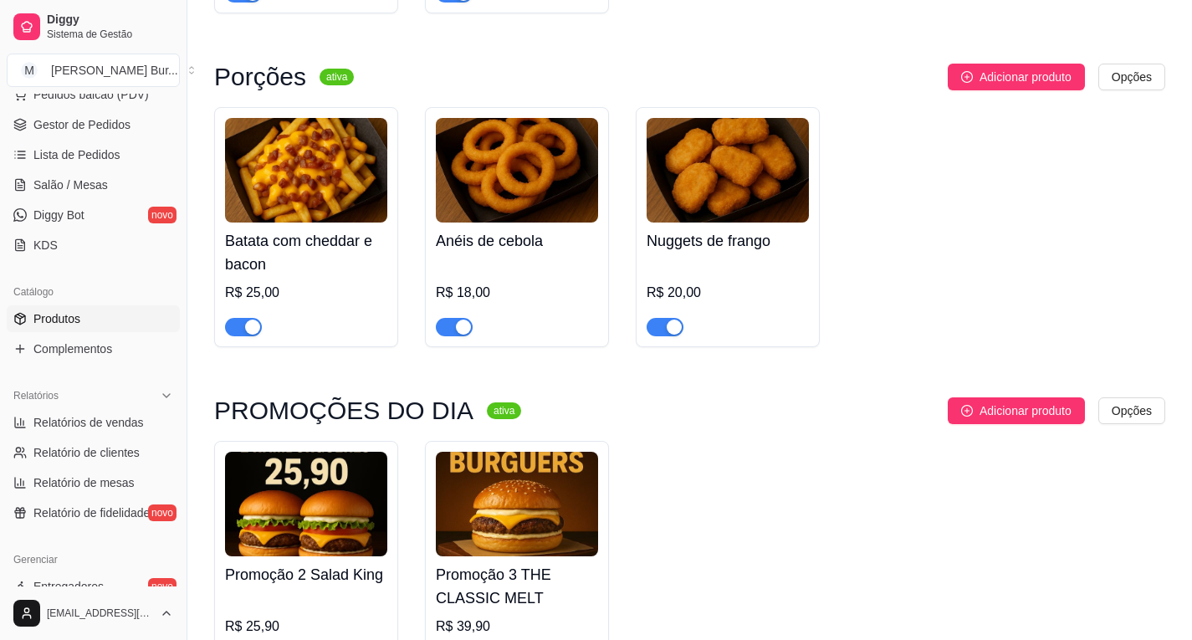
scroll to position [1365, 0]
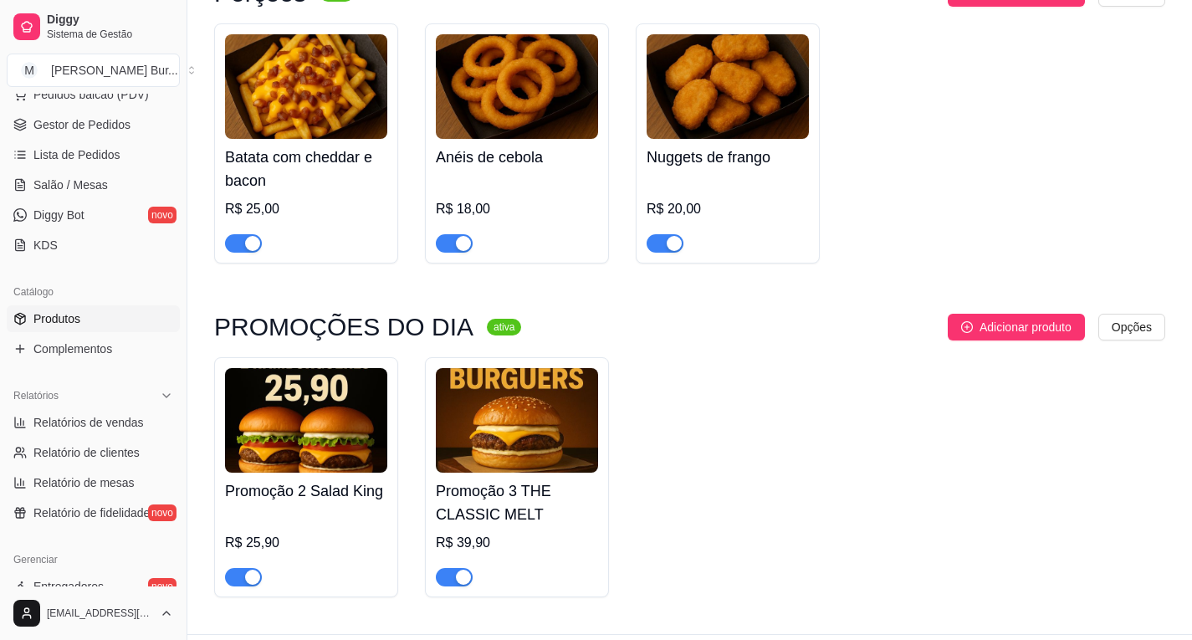
click at [314, 377] on img at bounding box center [306, 420] width 162 height 105
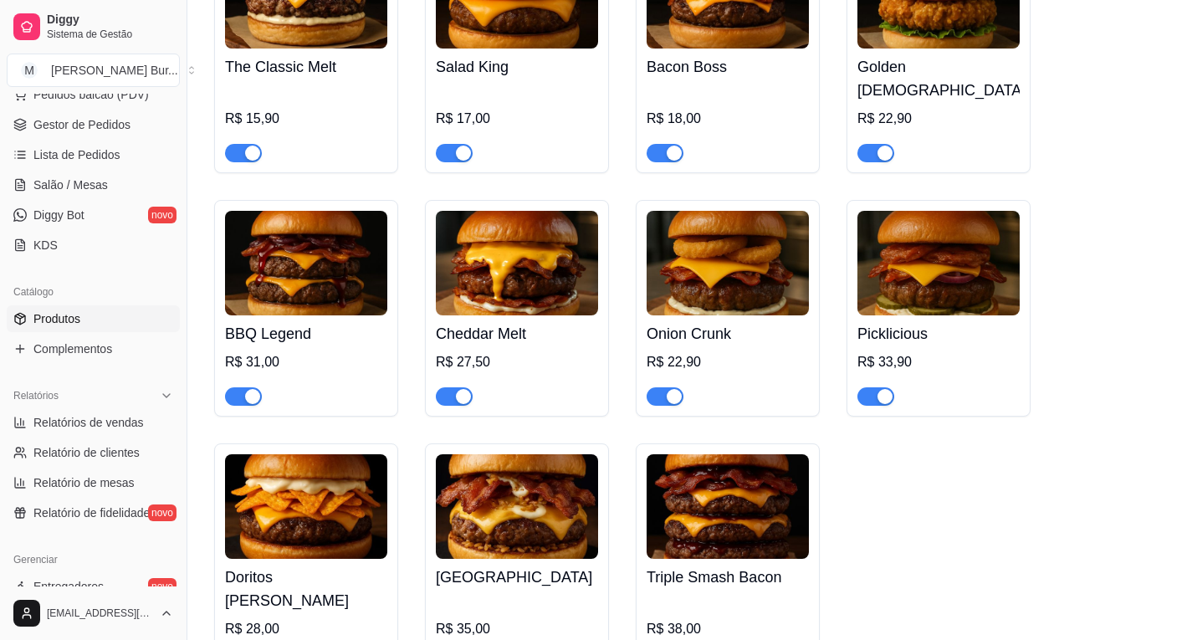
scroll to position [564, 0]
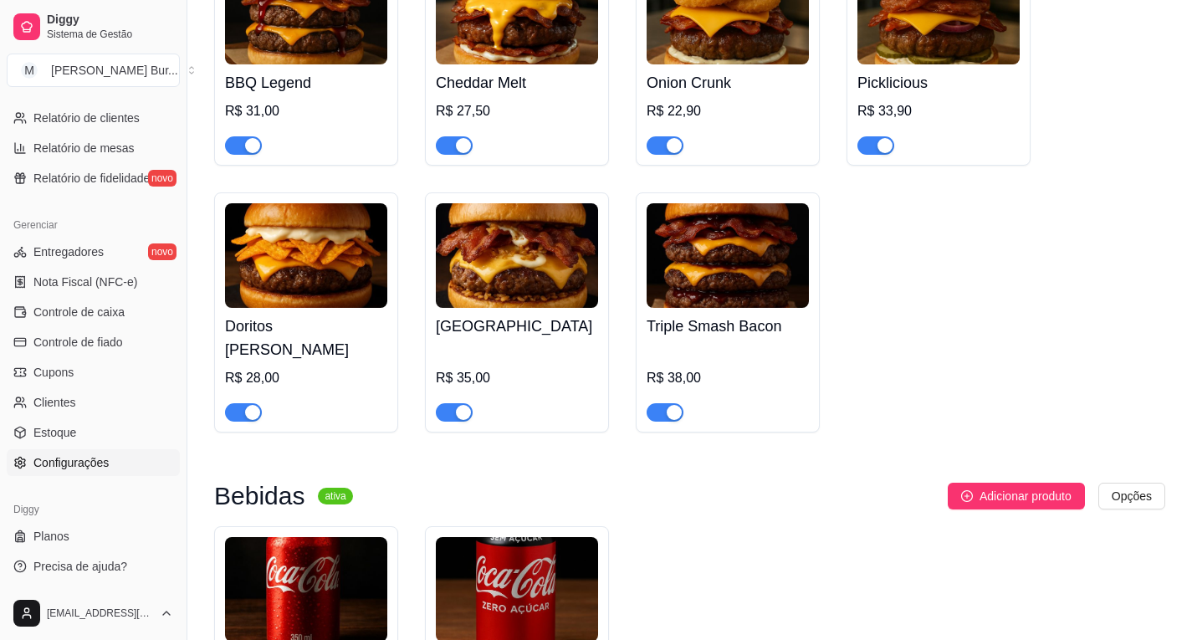
click at [91, 474] on link "Configurações" at bounding box center [93, 462] width 173 height 27
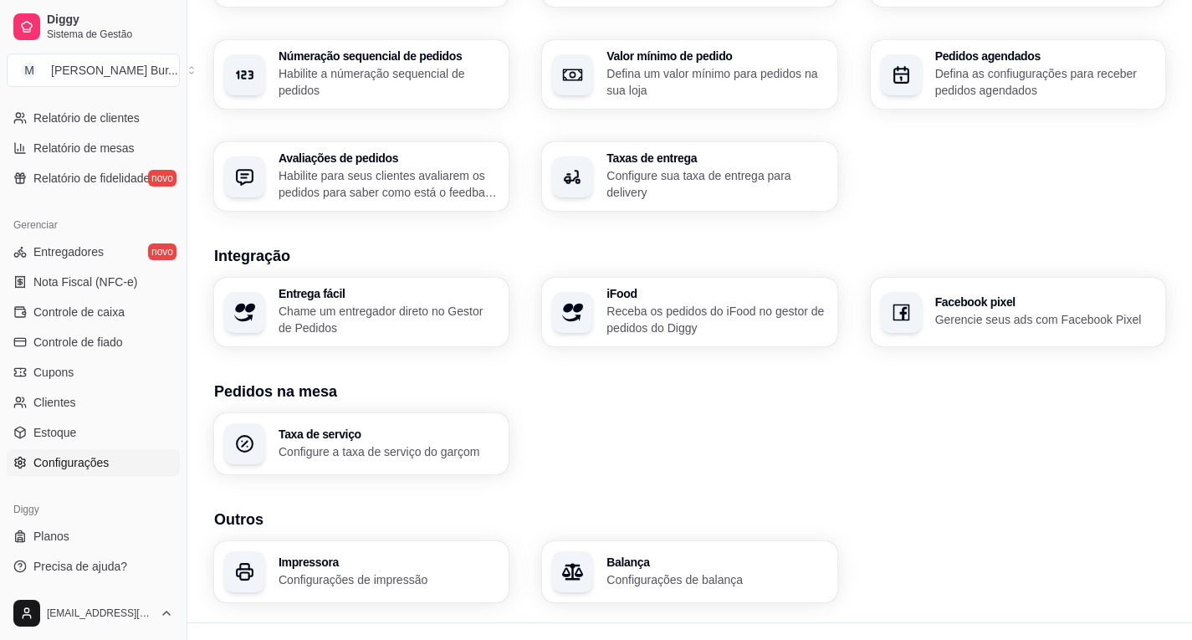
scroll to position [532, 0]
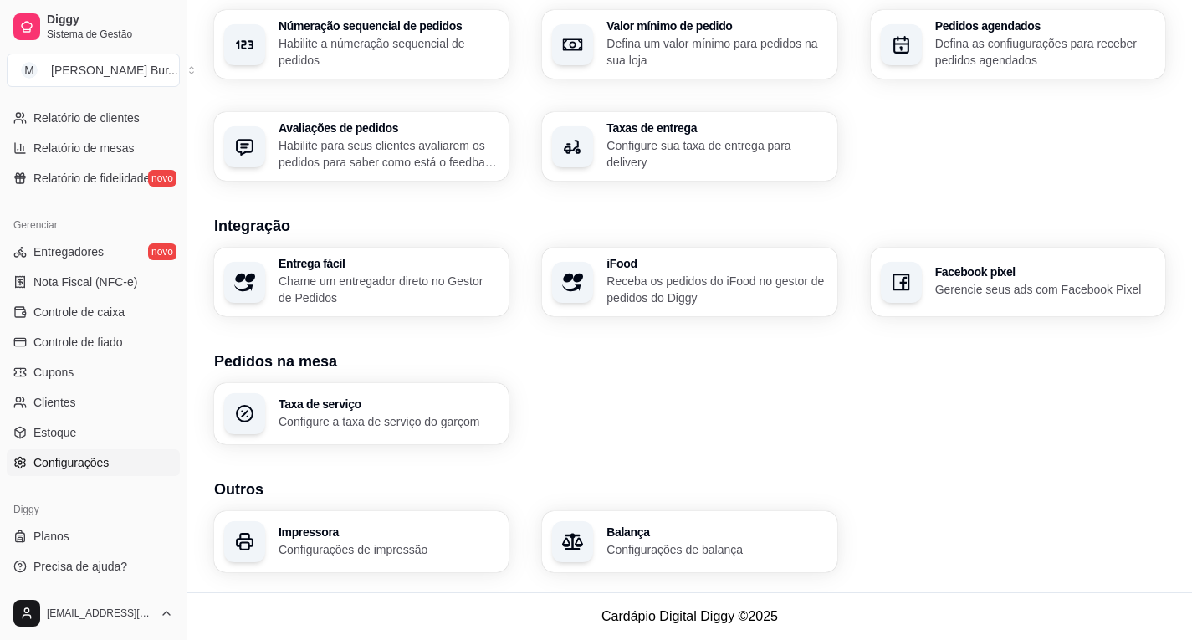
click at [387, 554] on p "Configurações de impressão" at bounding box center [388, 549] width 220 height 17
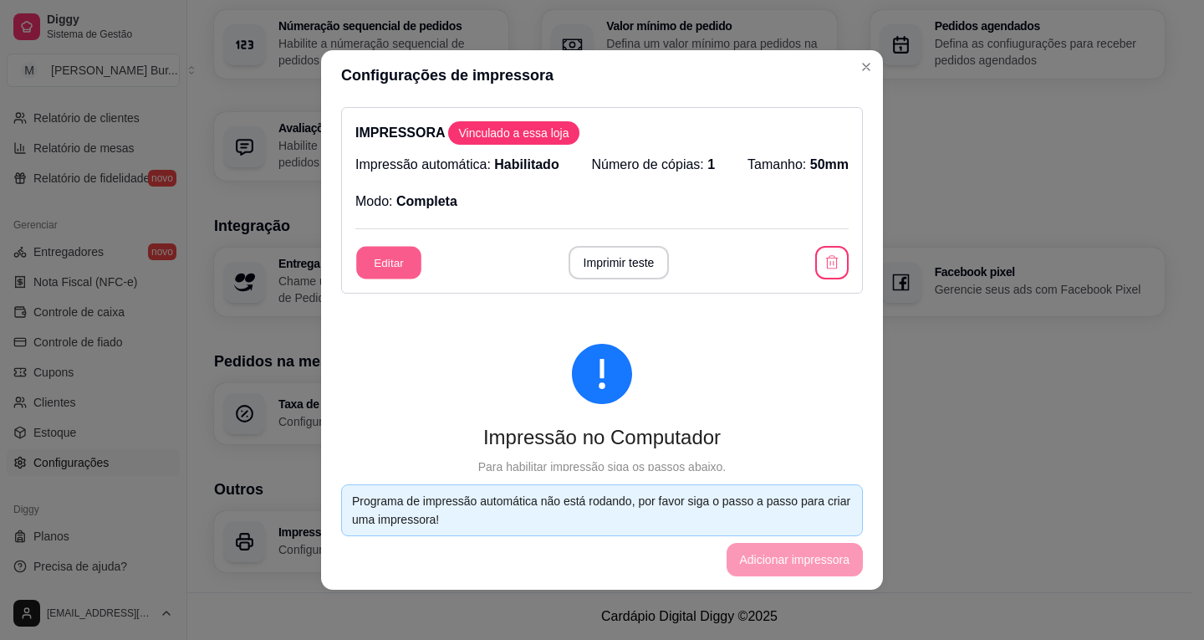
click at [381, 258] on button "Editar" at bounding box center [388, 263] width 65 height 33
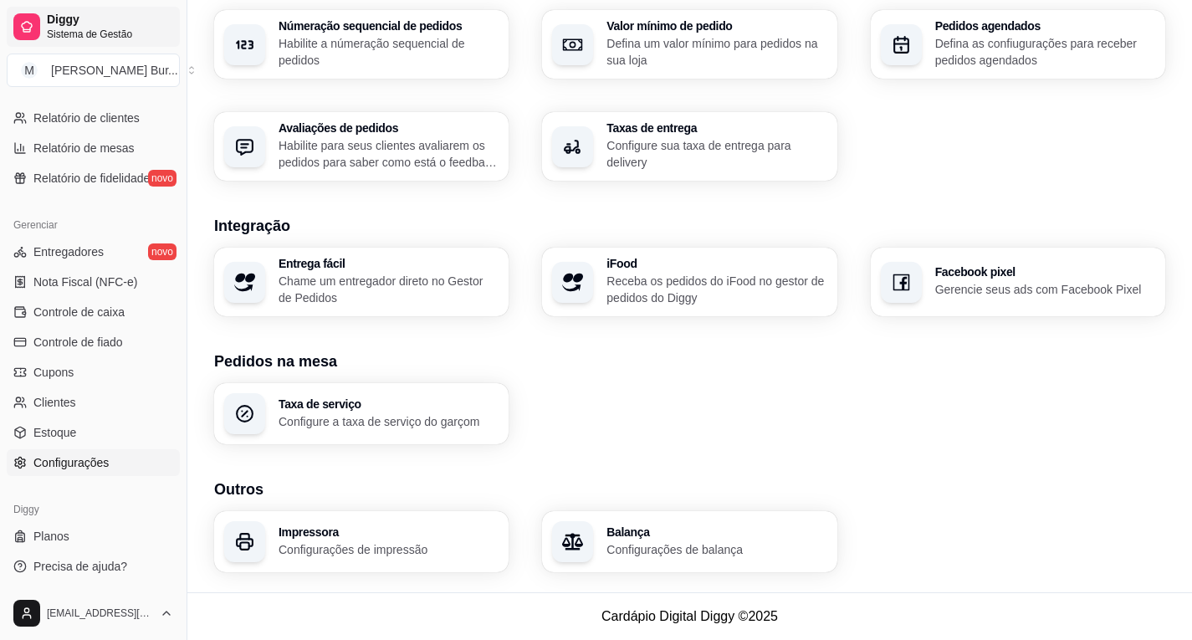
click at [109, 36] on span "Sistema de Gestão" at bounding box center [110, 34] width 126 height 13
